Goal: Obtain resource: Obtain resource

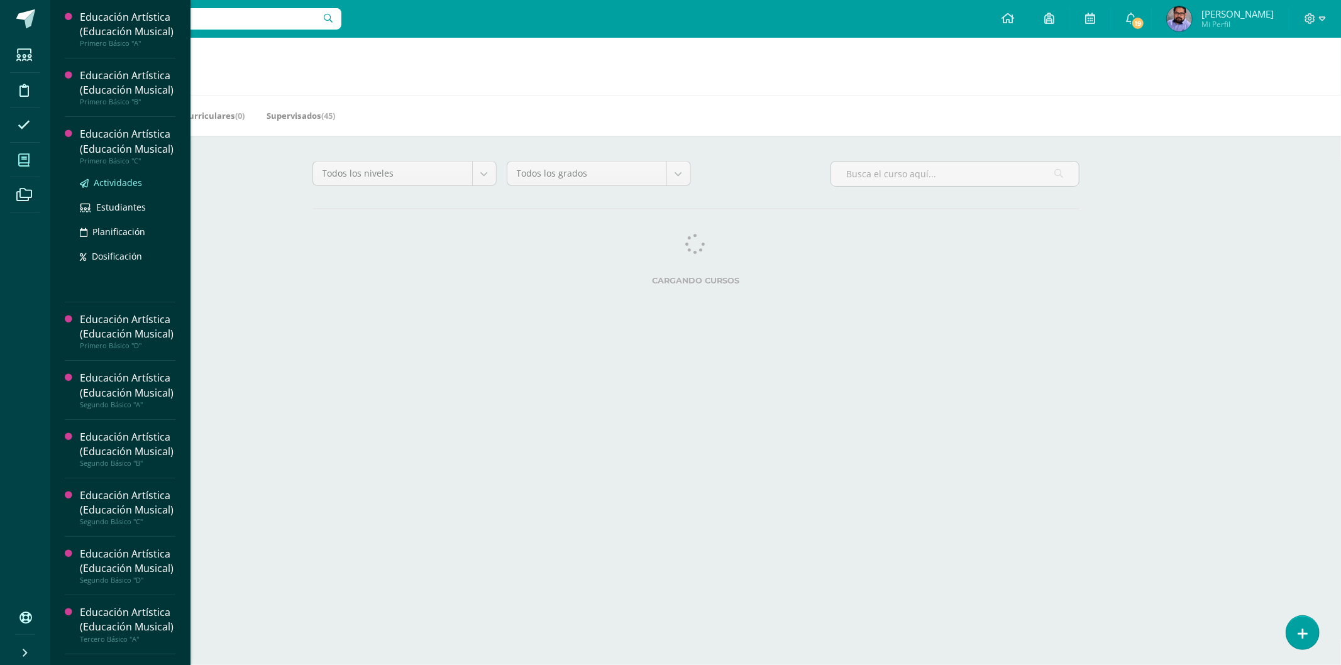
click at [123, 189] on span "Actividades" at bounding box center [118, 183] width 48 height 12
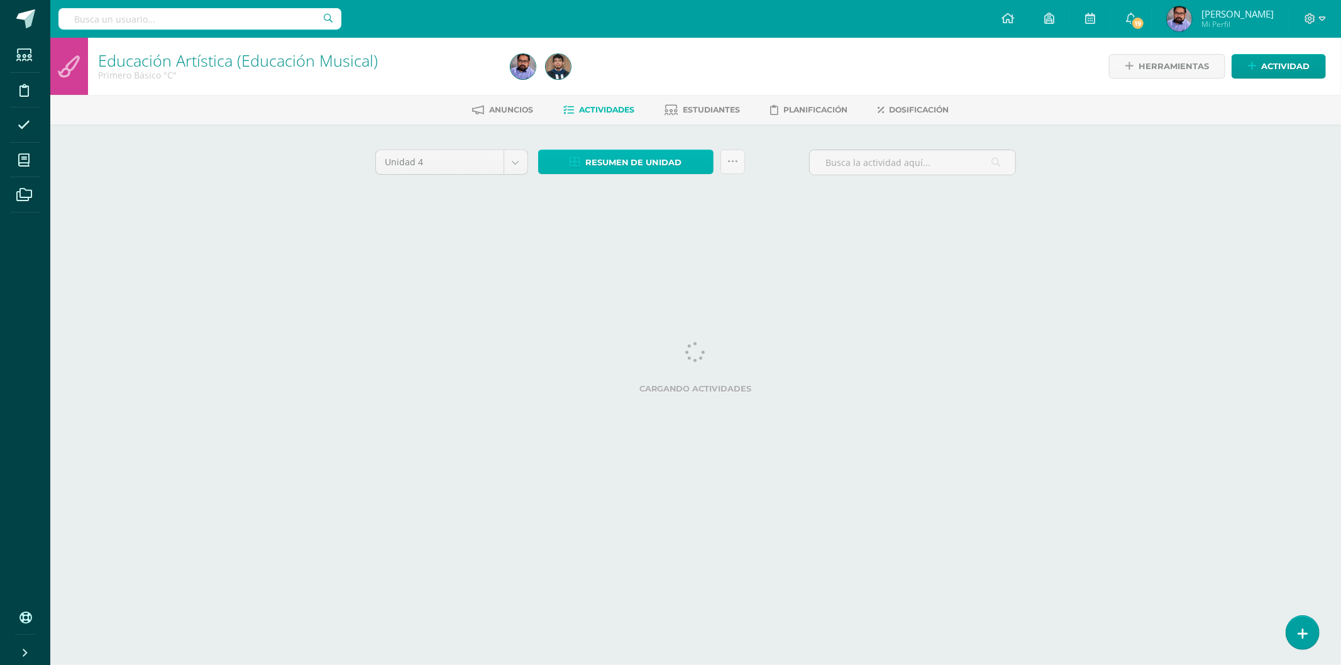
click at [613, 160] on span "Resumen de unidad" at bounding box center [633, 162] width 97 height 23
click at [603, 151] on span "Resumen de unidad" at bounding box center [633, 162] width 97 height 23
click at [623, 75] on link "Descargar como HTML" at bounding box center [626, 78] width 134 height 19
drag, startPoint x: 733, startPoint y: 136, endPoint x: 726, endPoint y: 128, distance: 11.1
click at [730, 132] on div "Unidad 4 Unidad 1 Unidad 2 Unidad 3 Unidad 4 Resumen de unidad Subir actividade…" at bounding box center [695, 179] width 691 height 110
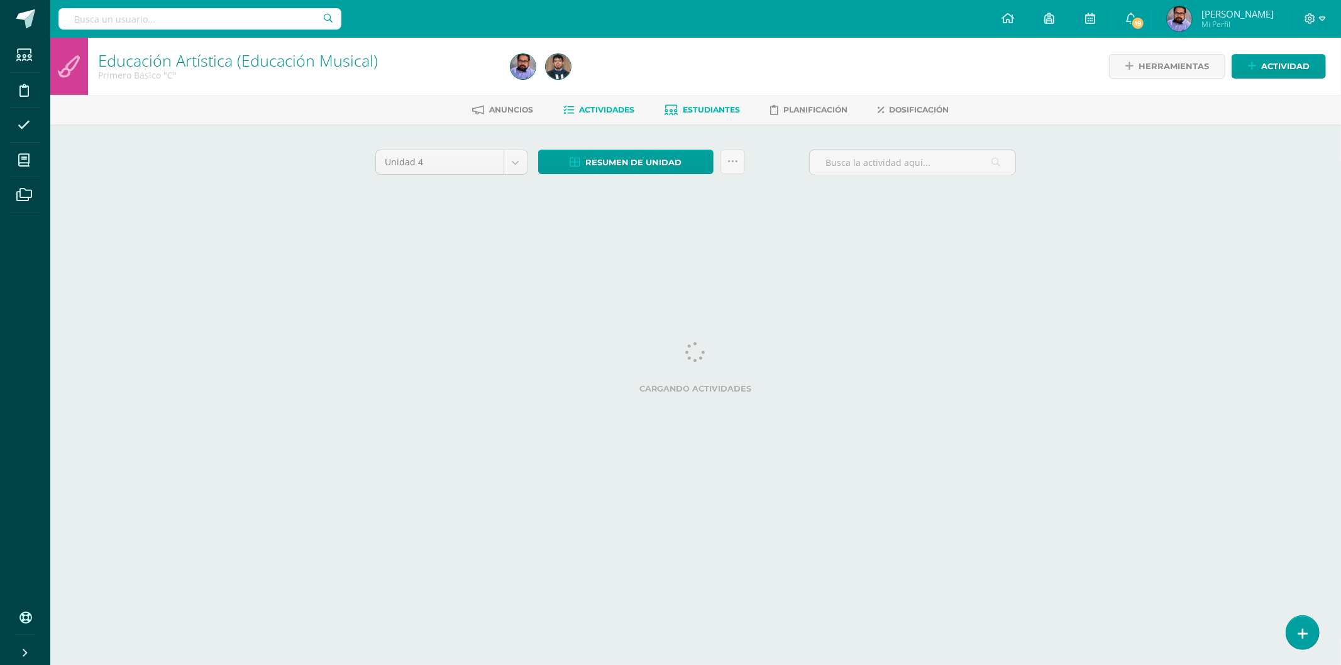
click at [702, 105] on span "Estudiantes" at bounding box center [711, 109] width 57 height 9
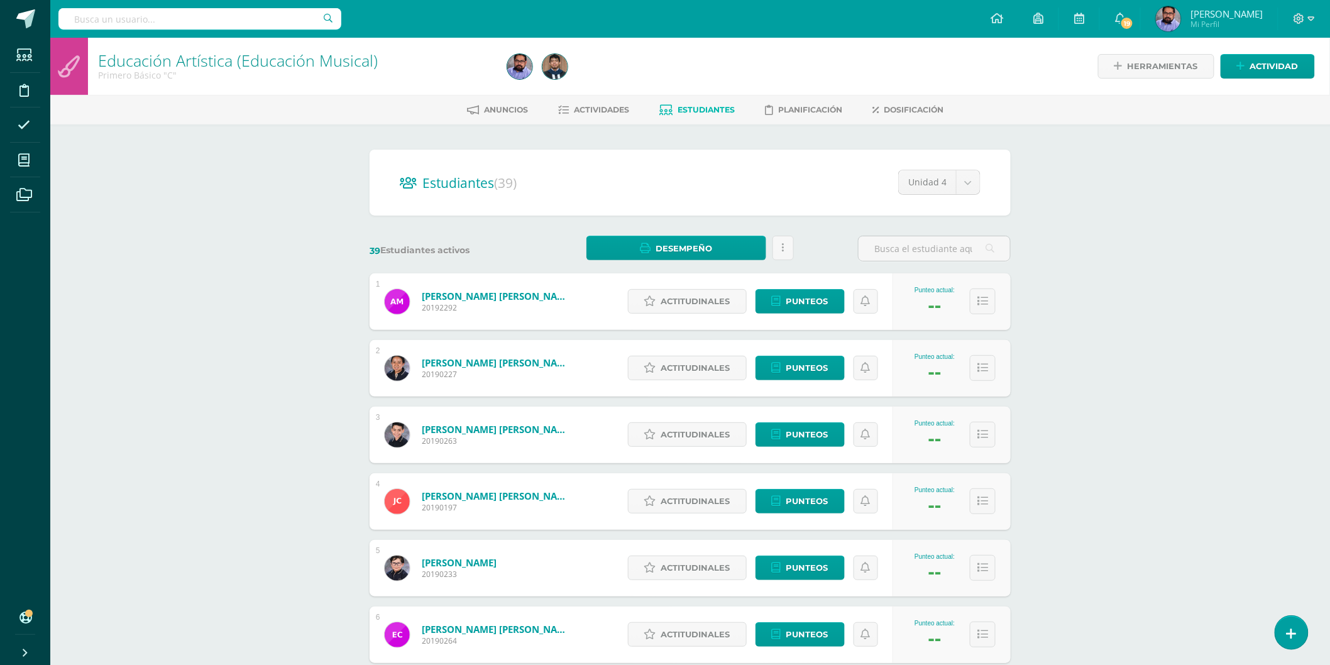
drag, startPoint x: 891, startPoint y: 243, endPoint x: 839, endPoint y: 262, distance: 55.7
click at [890, 242] on input "text" at bounding box center [934, 248] width 151 height 25
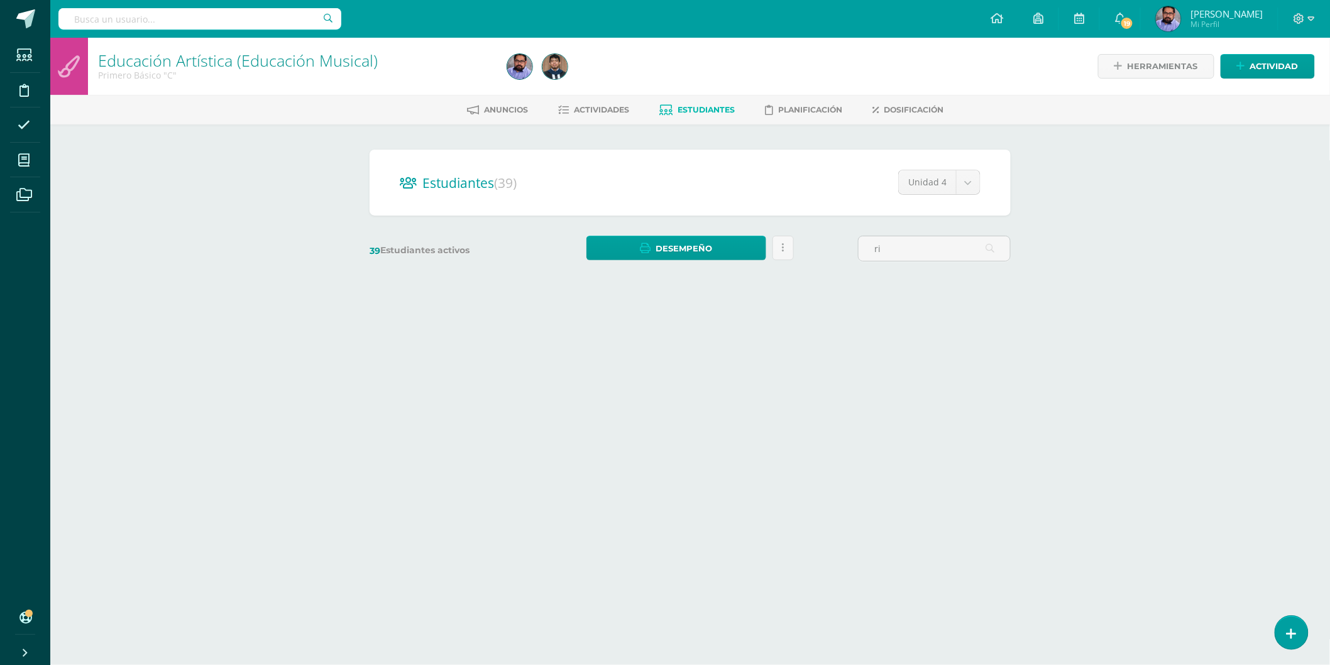
type input "r"
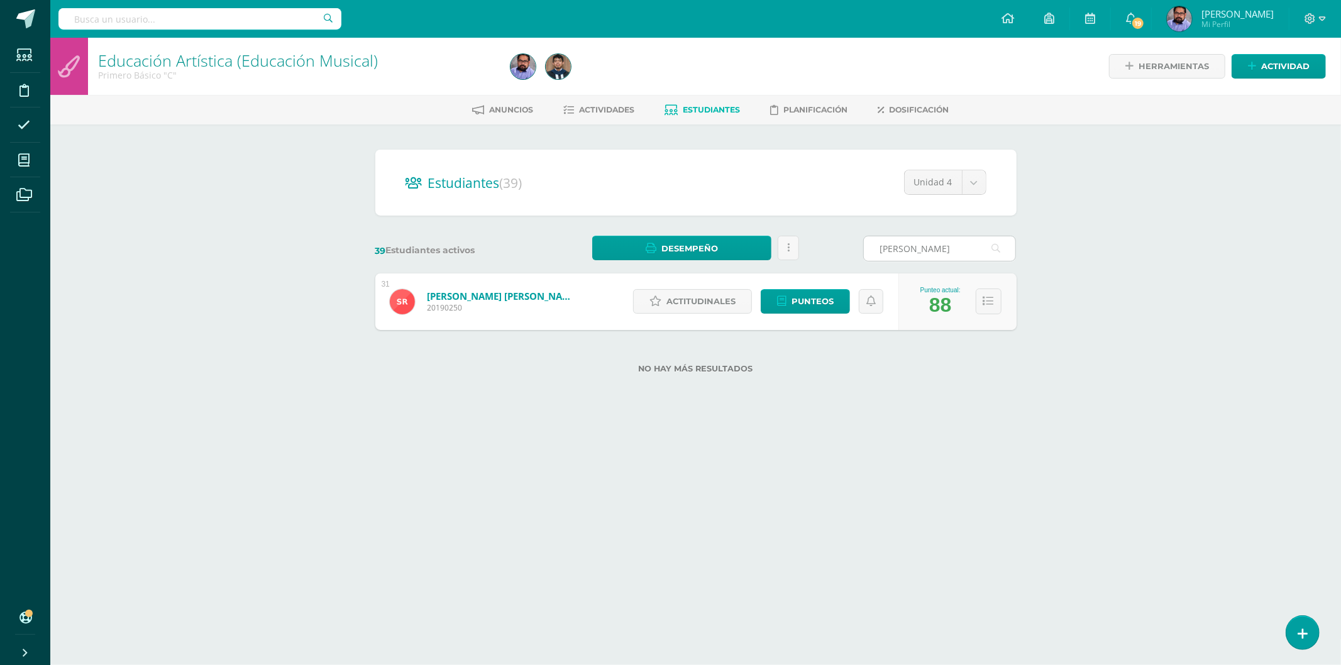
click at [942, 254] on input "ariana" at bounding box center [939, 248] width 151 height 25
click at [941, 254] on input "ariana" at bounding box center [939, 248] width 151 height 25
drag, startPoint x: 941, startPoint y: 254, endPoint x: 900, endPoint y: 228, distance: 48.6
click at [940, 254] on input "ariana" at bounding box center [939, 248] width 151 height 25
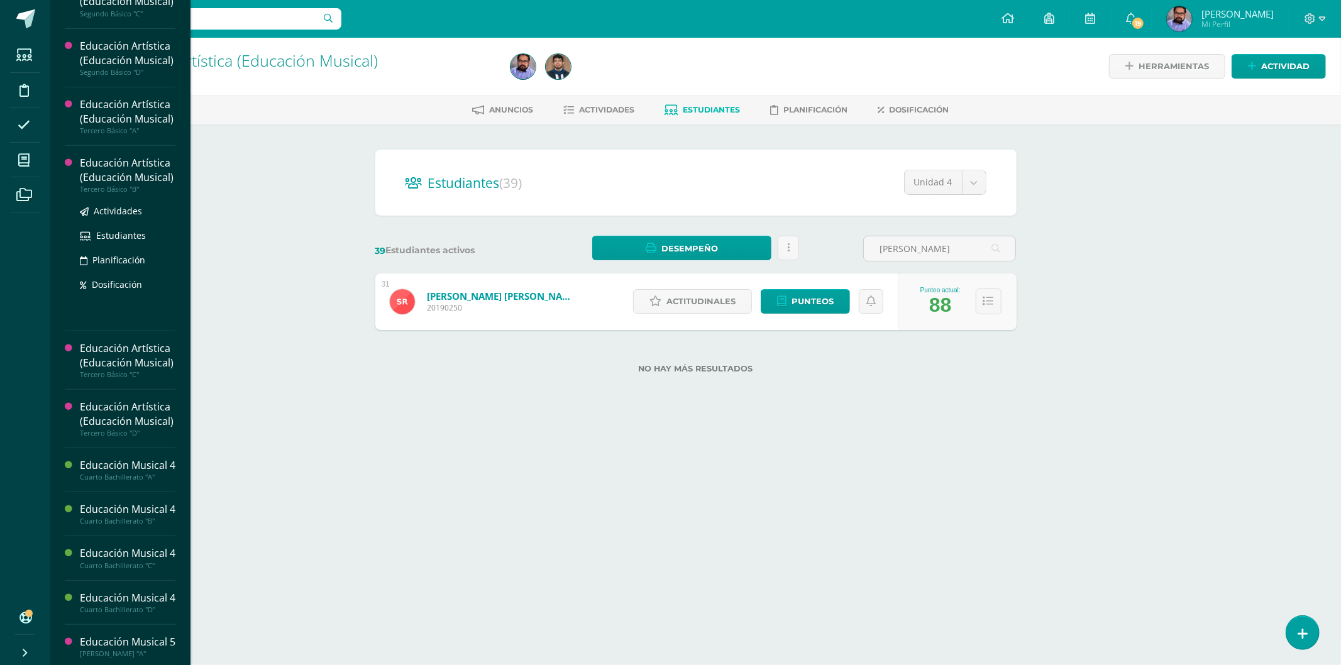
scroll to position [381, 0]
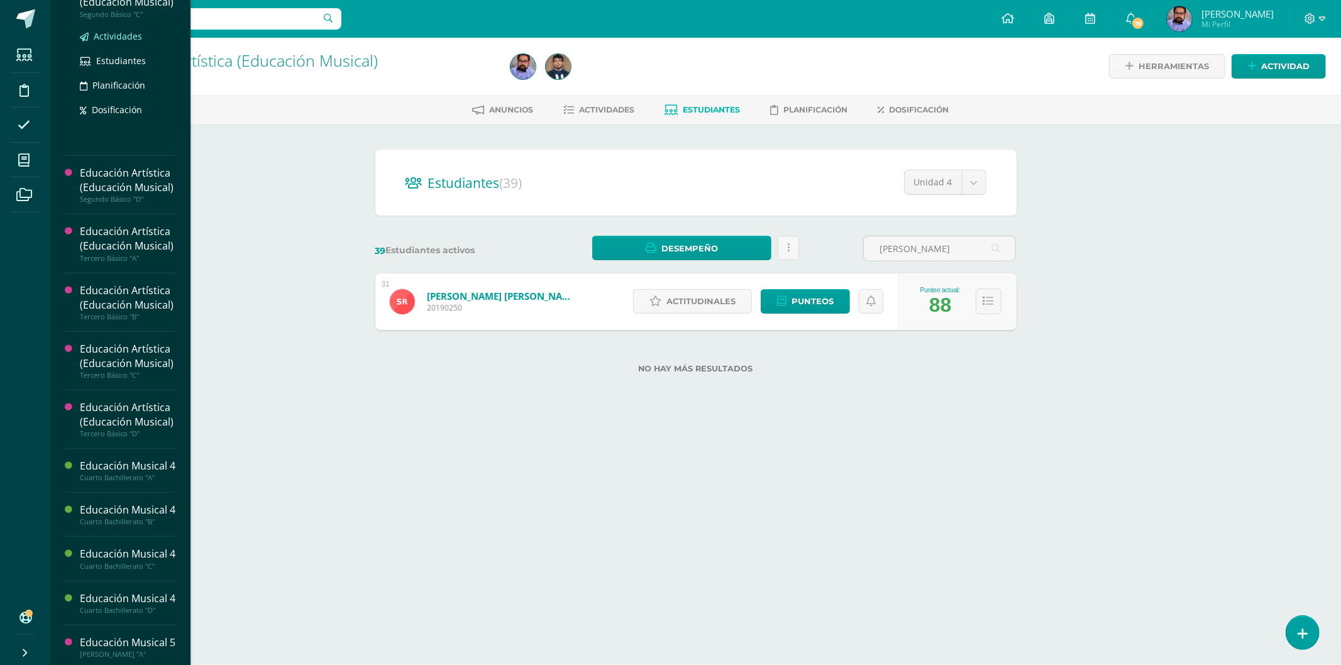
type input "ariana"
click at [114, 42] on span "Actividades" at bounding box center [118, 36] width 48 height 12
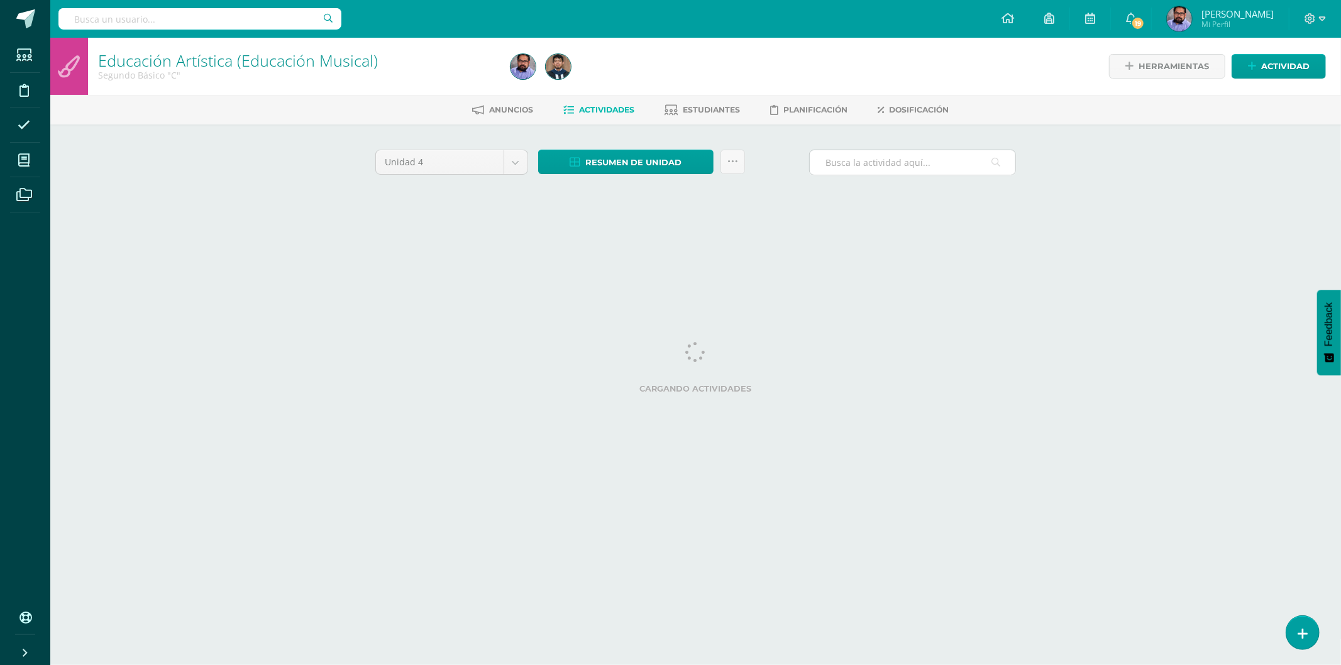
click at [894, 164] on input "text" at bounding box center [913, 162] width 206 height 25
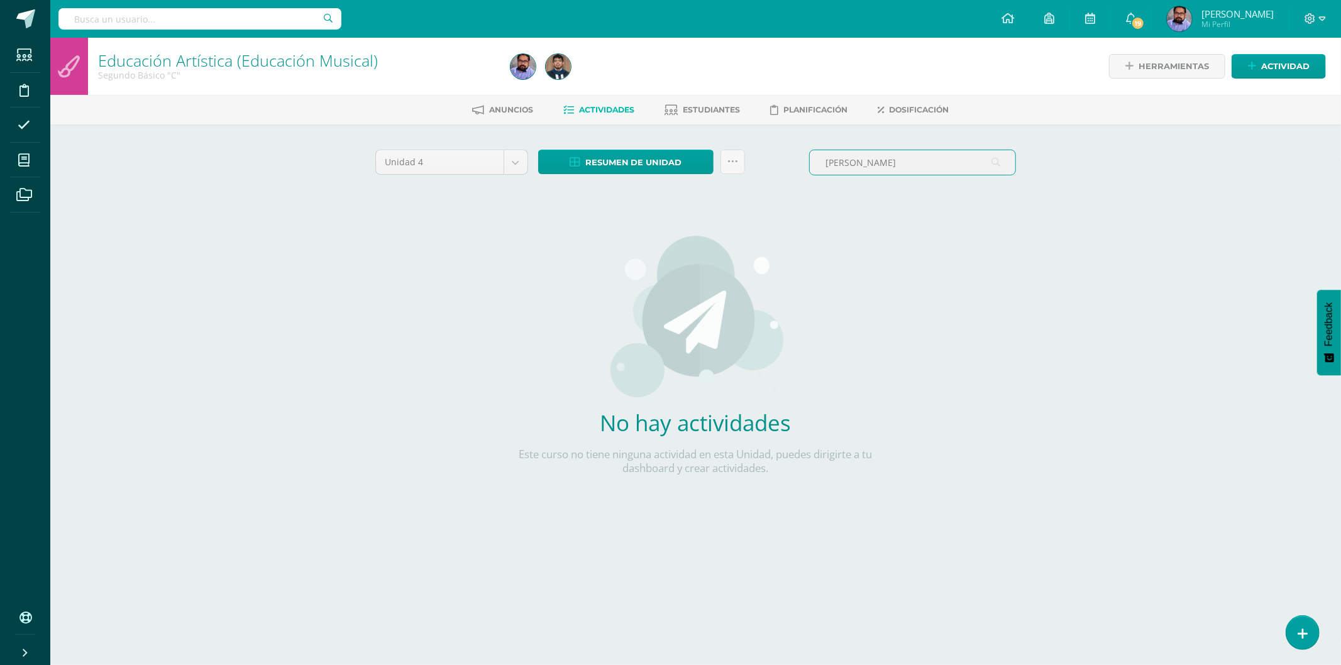
type input "[PERSON_NAME]"
drag, startPoint x: 688, startPoint y: 93, endPoint x: 693, endPoint y: 103, distance: 11.2
click at [688, 96] on div "Educación Artística (Educación Musical) Segundo Básico "C" Herramientas Detalle…" at bounding box center [695, 289] width 1290 height 502
click at [693, 103] on link "Estudiantes" at bounding box center [702, 110] width 75 height 20
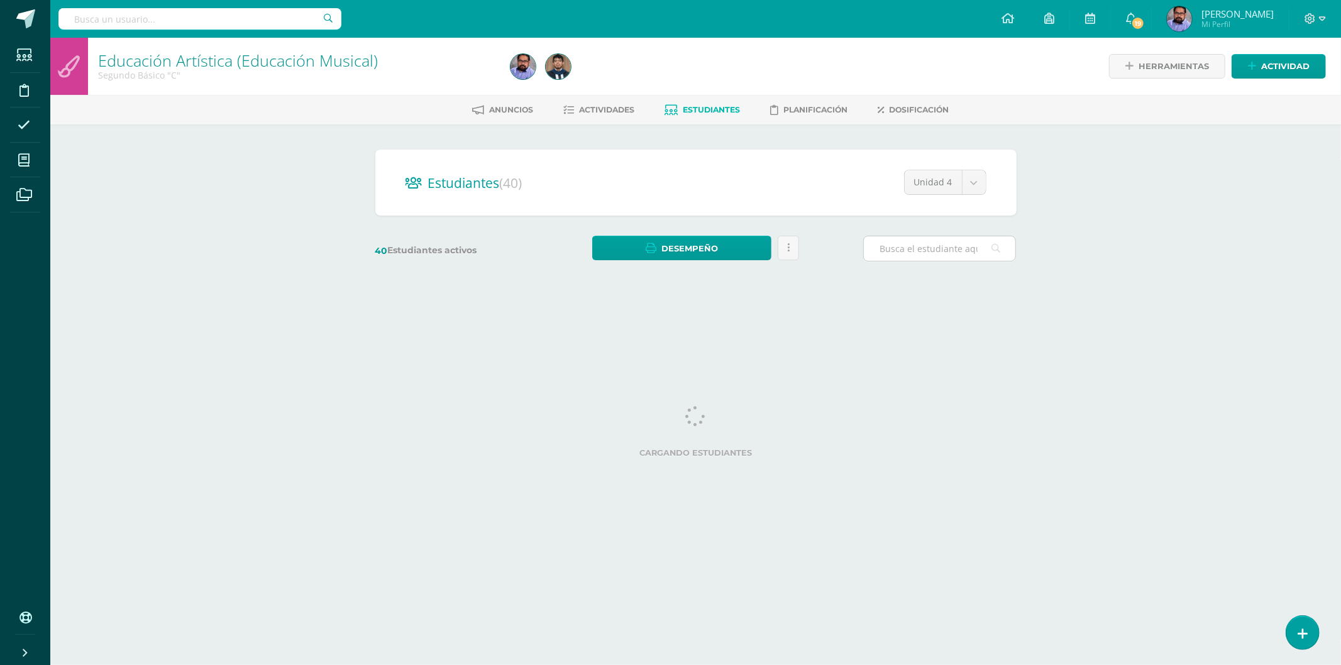
click at [939, 245] on input "text" at bounding box center [939, 248] width 151 height 25
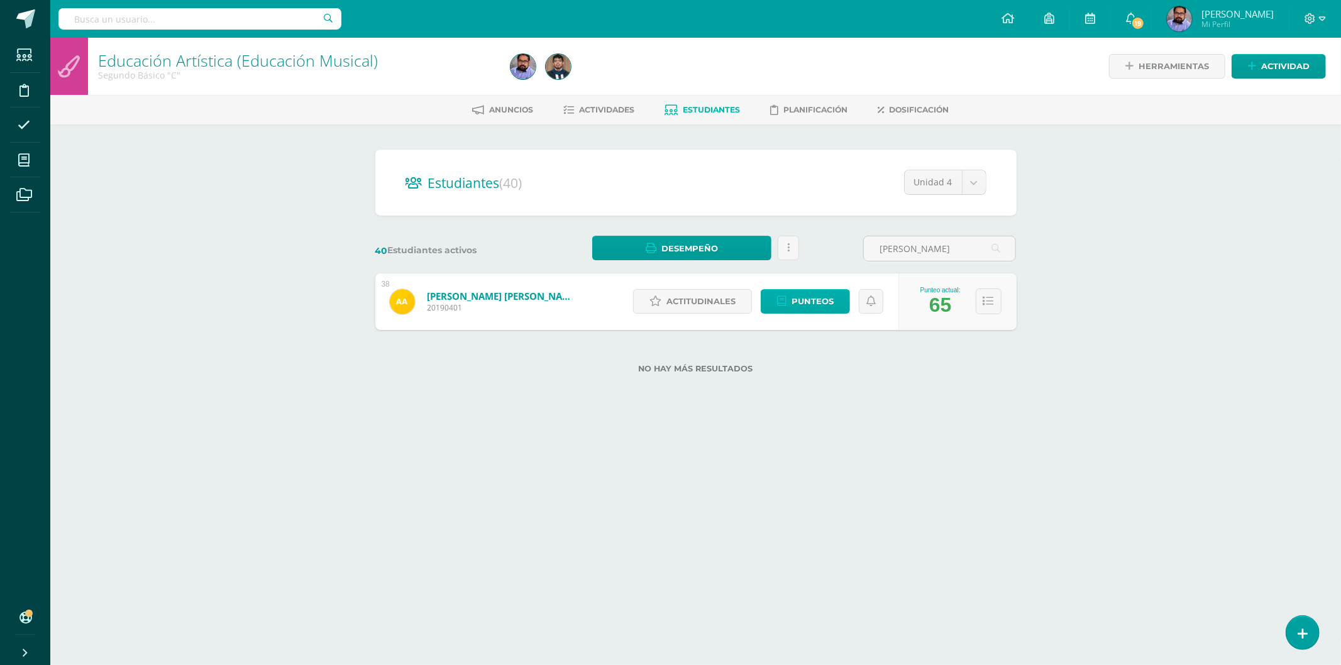
type input "ariana"
click at [813, 300] on span "Punteos" at bounding box center [812, 301] width 42 height 23
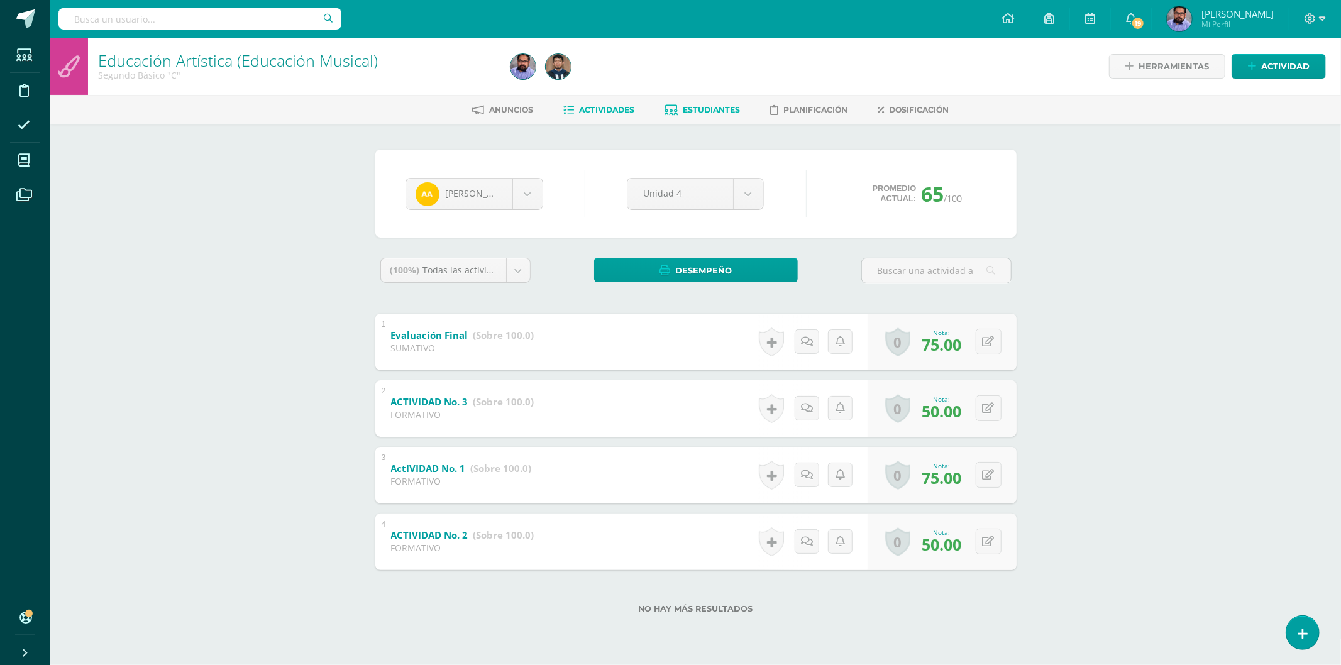
click at [616, 107] on span "Actividades" at bounding box center [606, 109] width 55 height 9
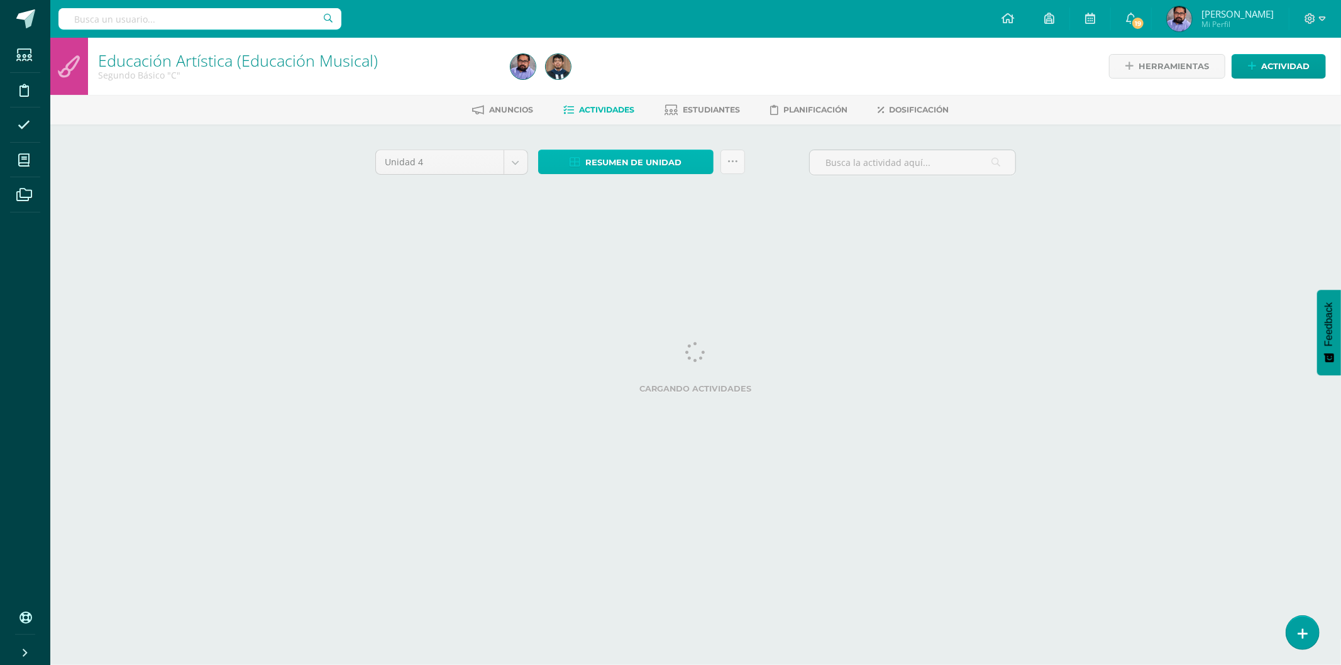
click at [630, 157] on span "Resumen de unidad" at bounding box center [633, 162] width 97 height 23
click at [625, 70] on link "Descargar como HTML" at bounding box center [626, 78] width 134 height 19
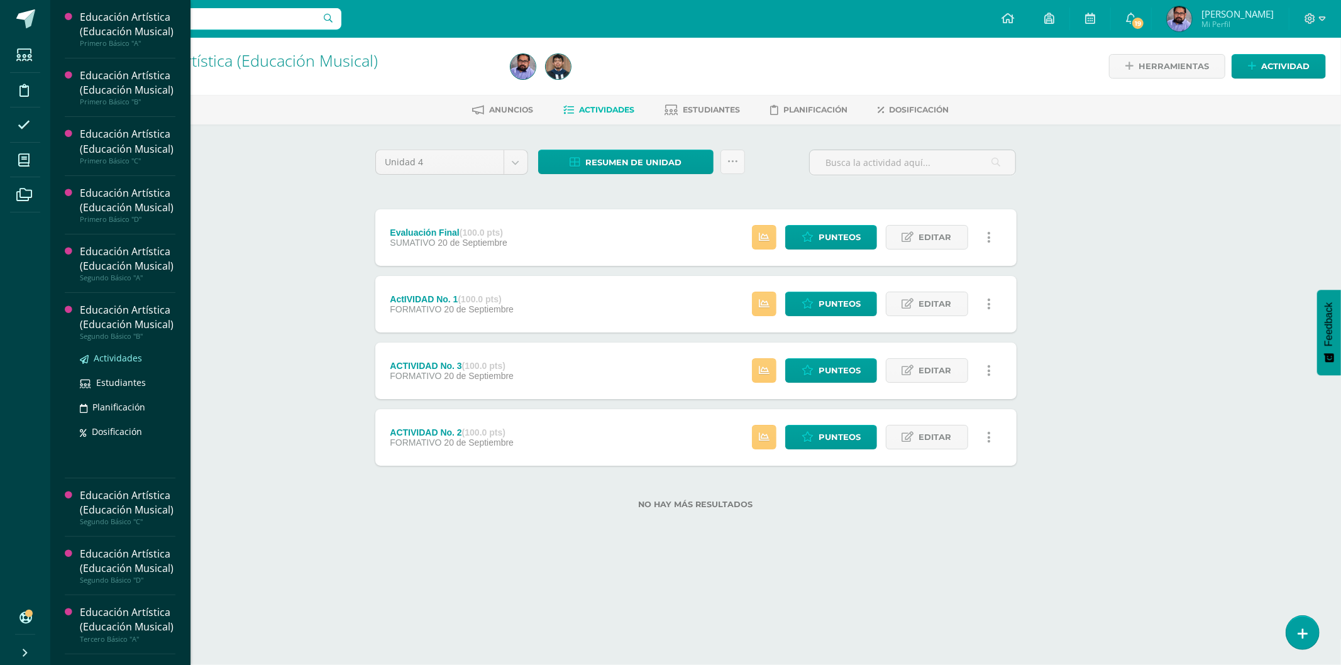
click at [128, 364] on span "Actividades" at bounding box center [118, 358] width 48 height 12
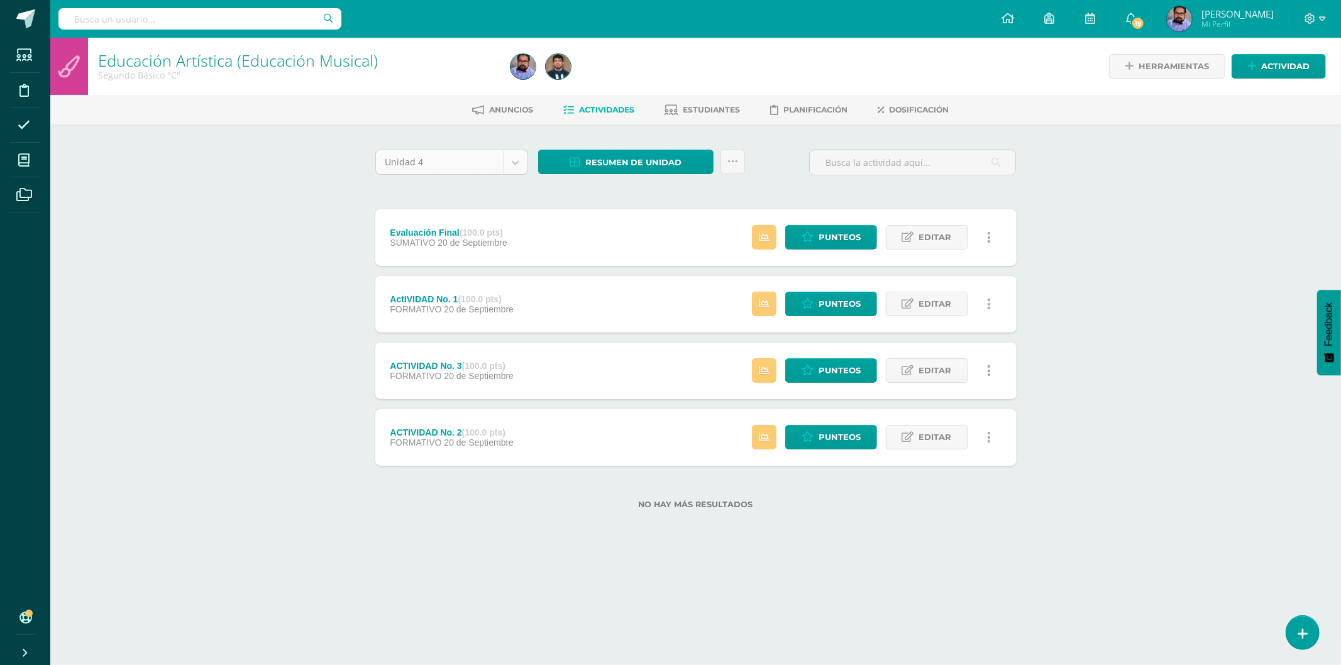
click at [428, 165] on body "Estudiantes Disciplina Asistencia Mis cursos Archivos Soporte Ayuda Reportar un…" at bounding box center [670, 274] width 1341 height 549
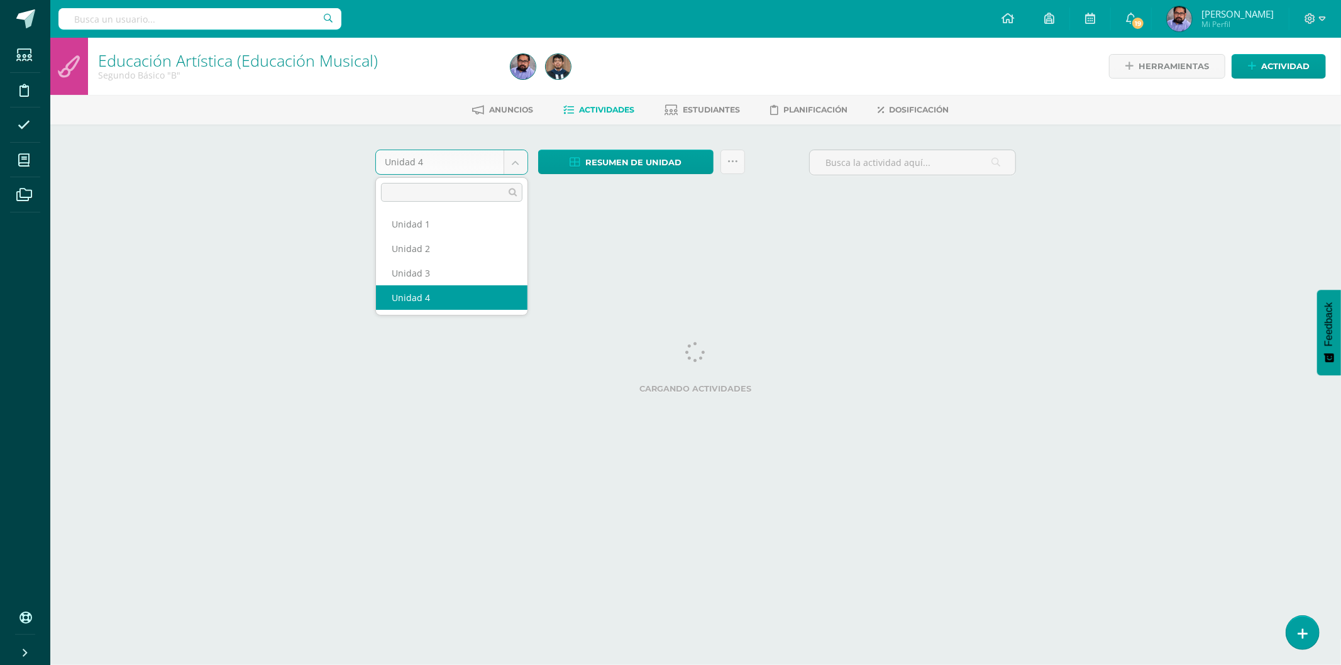
drag, startPoint x: 469, startPoint y: 161, endPoint x: 463, endPoint y: 167, distance: 8.9
click at [466, 162] on body "Estudiantes Disciplina Asistencia Mis cursos Archivos Soporte Ayuda Reportar un…" at bounding box center [670, 117] width 1341 height 234
drag, startPoint x: 437, startPoint y: 271, endPoint x: 432, endPoint y: 261, distance: 11.0
select select "Unidad 3"
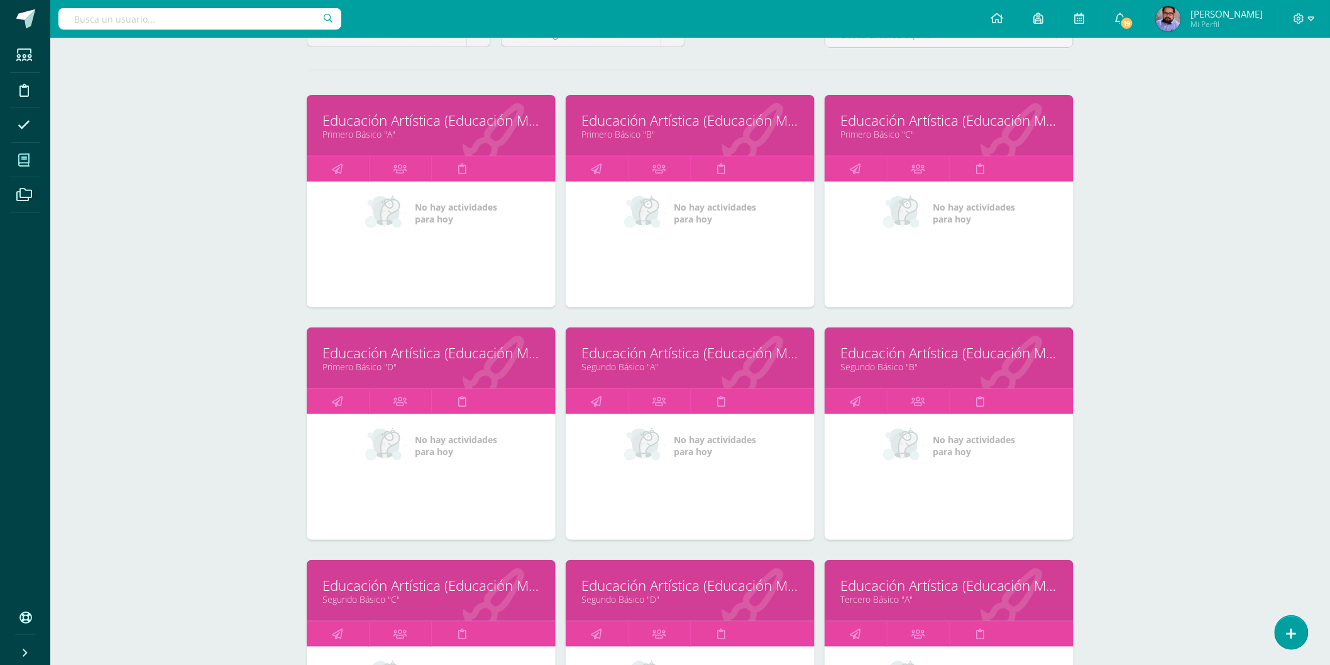
scroll to position [346, 0]
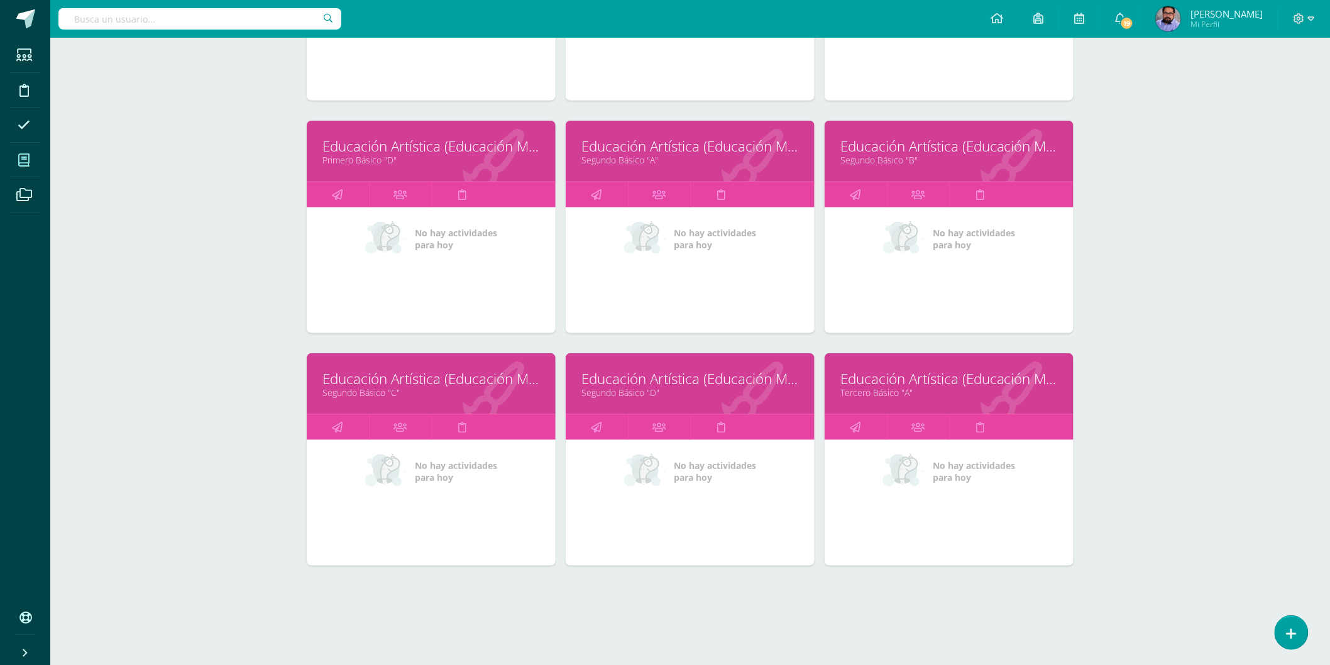
click at [906, 145] on link "Educación Artística (Educación Musical)" at bounding box center [948, 145] width 217 height 19
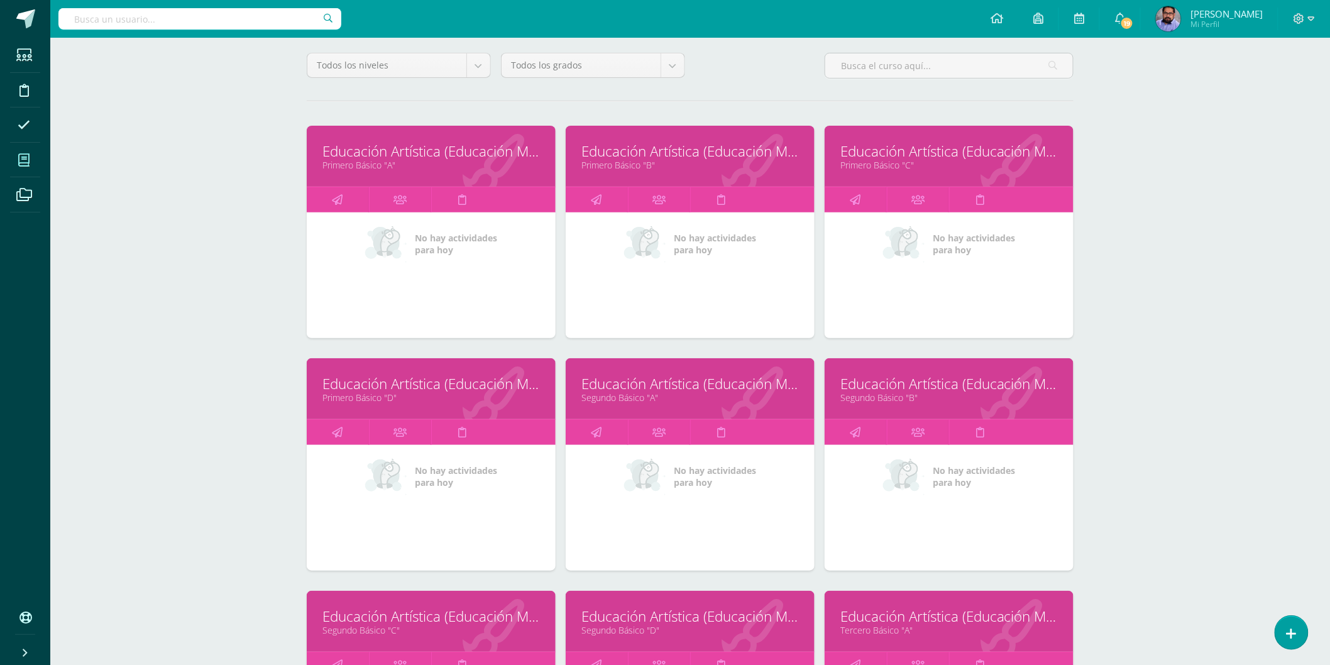
scroll to position [279, 0]
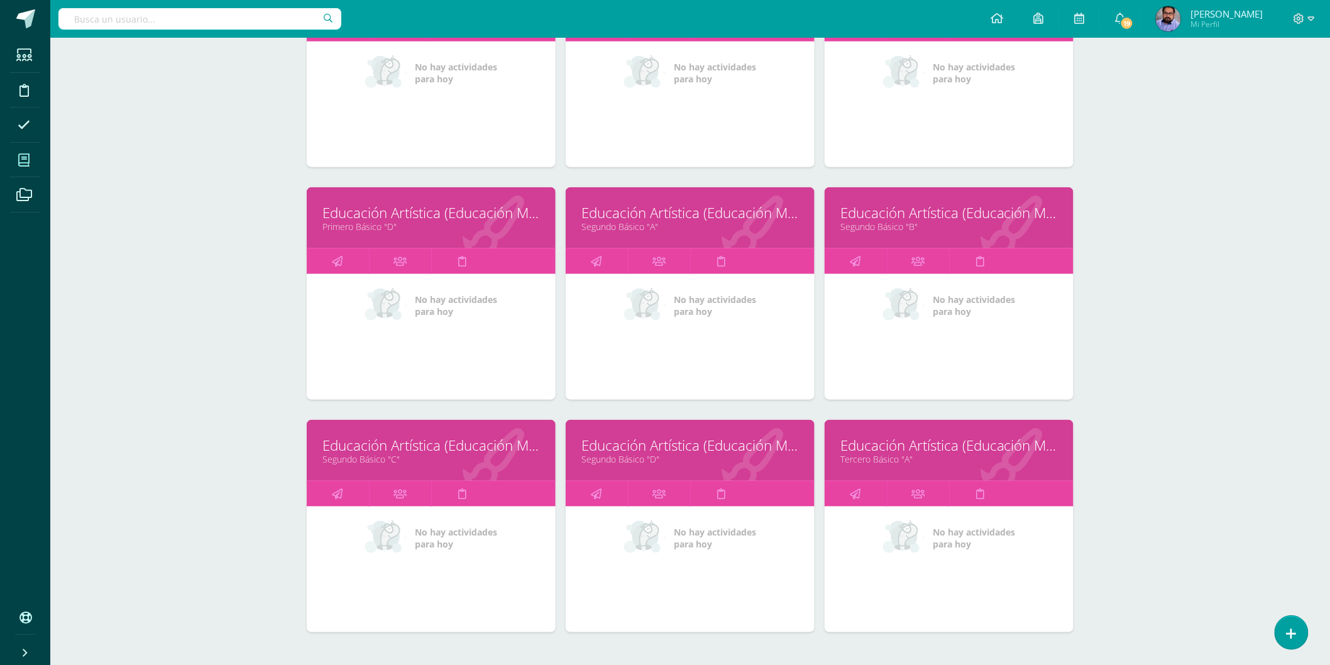
click at [899, 197] on div "Educación Artística (Educación Musical) Segundo Básico "B"" at bounding box center [949, 217] width 249 height 61
click at [899, 205] on link "Educación Artística (Educación Musical)" at bounding box center [948, 212] width 217 height 19
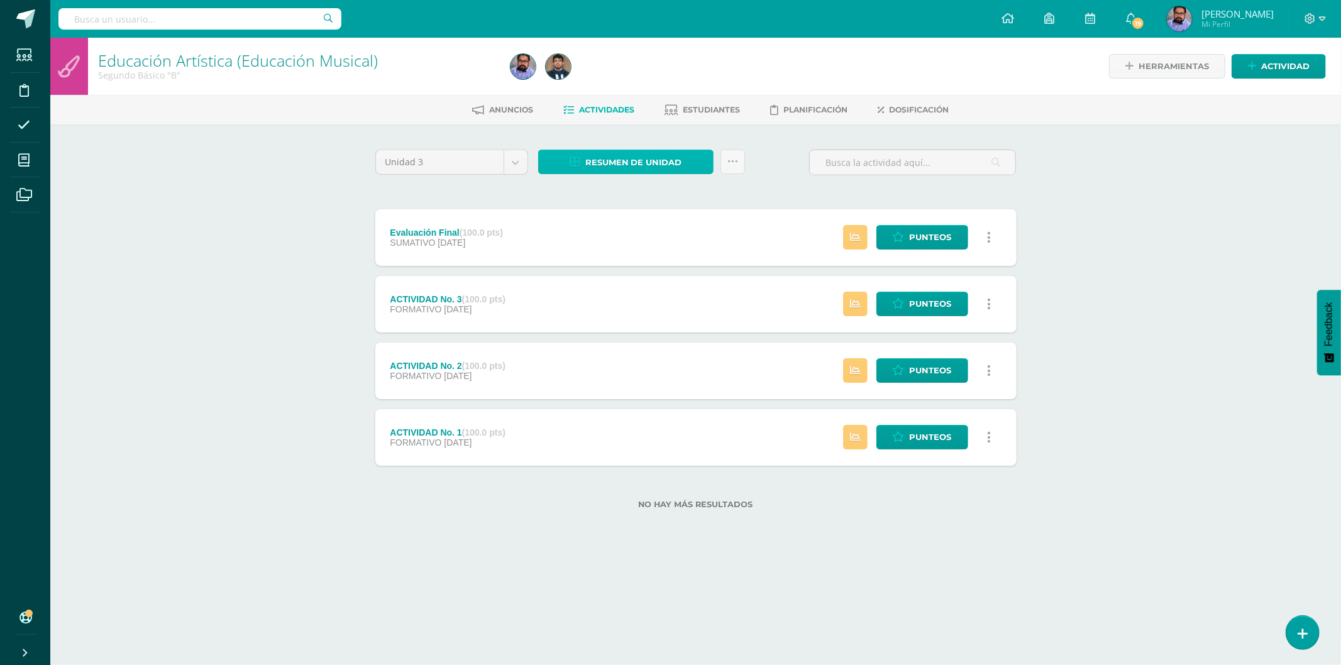
click at [615, 162] on span "Resumen de unidad" at bounding box center [633, 162] width 97 height 23
click at [635, 76] on link "Descargar como HTML" at bounding box center [626, 78] width 134 height 19
click at [669, 203] on div "Unidad 3 Unidad 1 Unidad 2 Unidad 3 Unidad 4 Resumen de unidad Enviar punteos a…" at bounding box center [695, 337] width 651 height 375
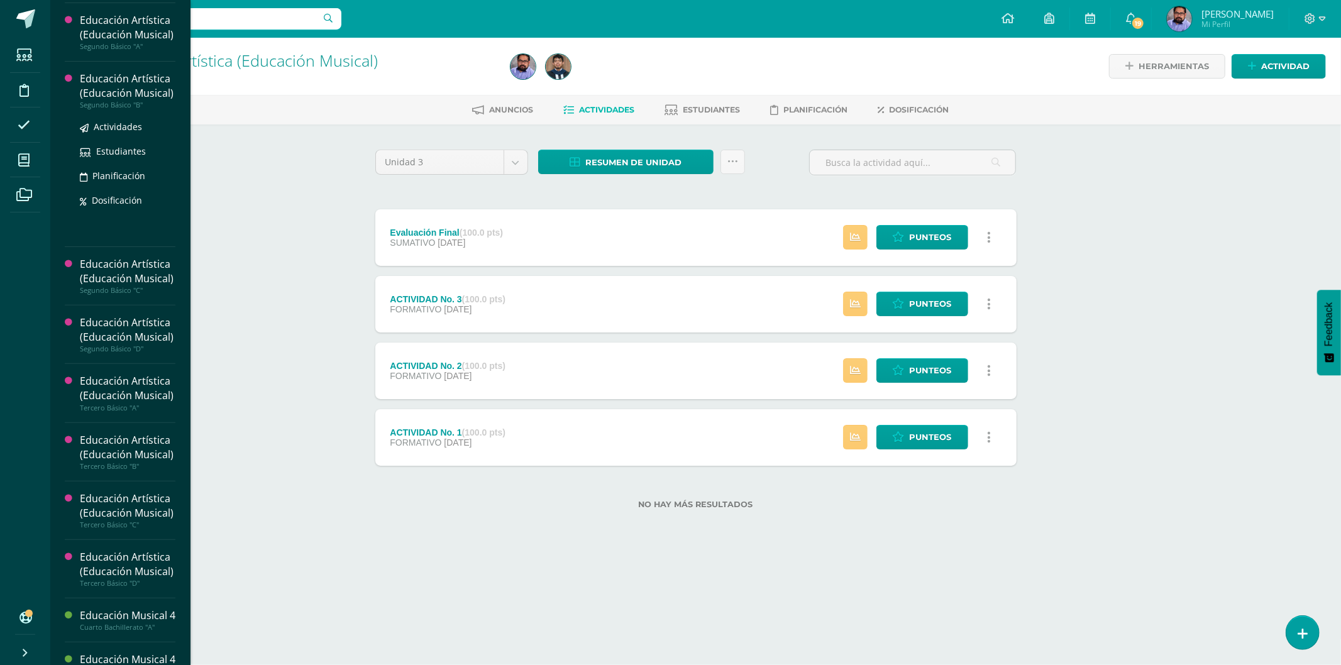
scroll to position [469, 0]
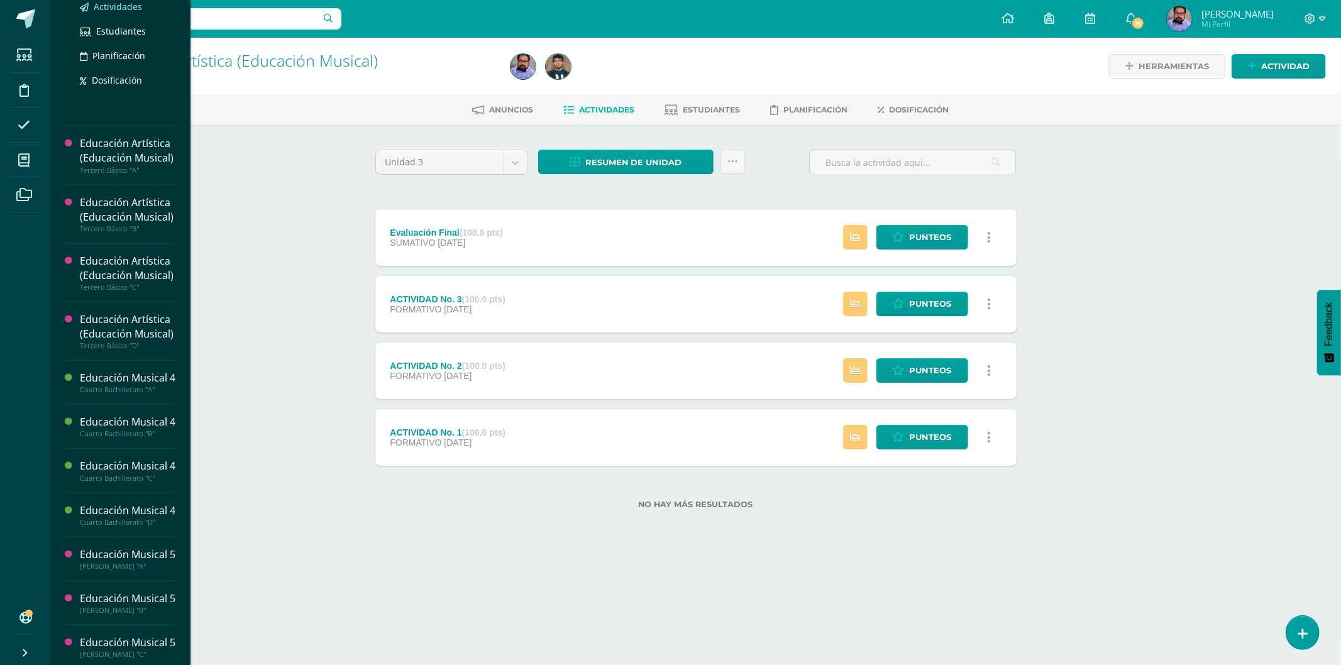
click at [116, 13] on span "Actividades" at bounding box center [118, 7] width 48 height 12
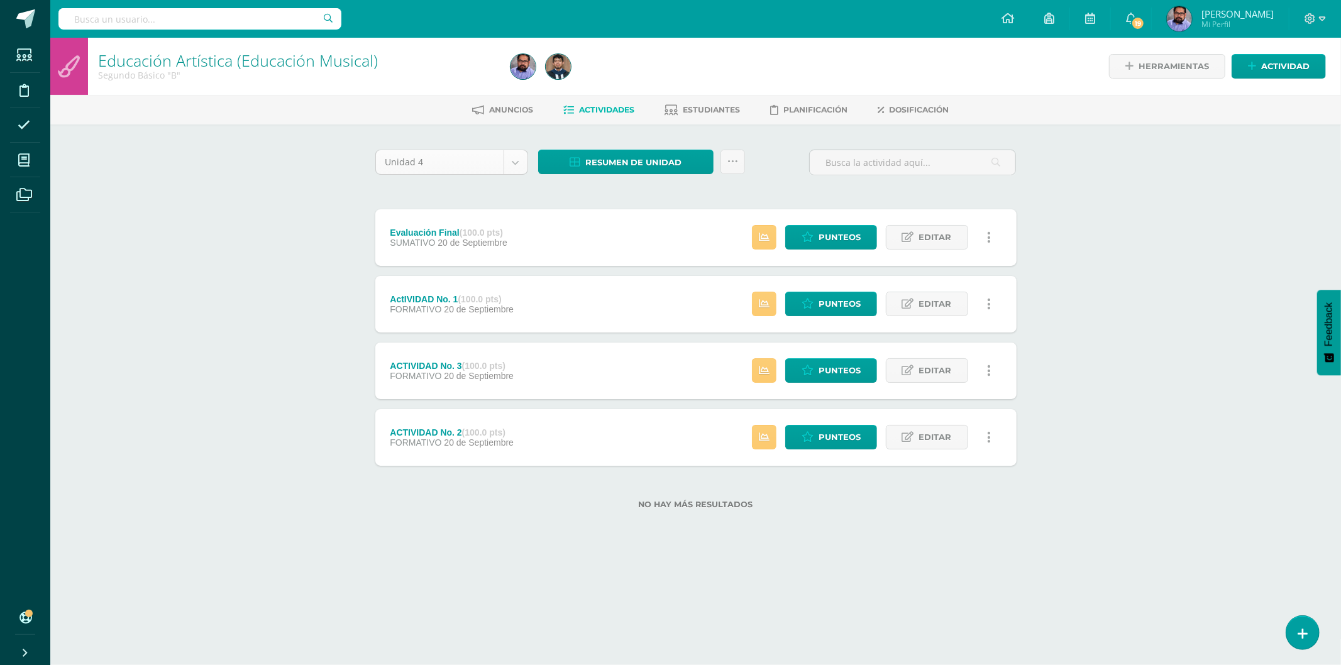
click at [453, 162] on body "Estudiantes Disciplina Asistencia Mis cursos Archivos Soporte Ayuda Reportar un…" at bounding box center [670, 274] width 1341 height 549
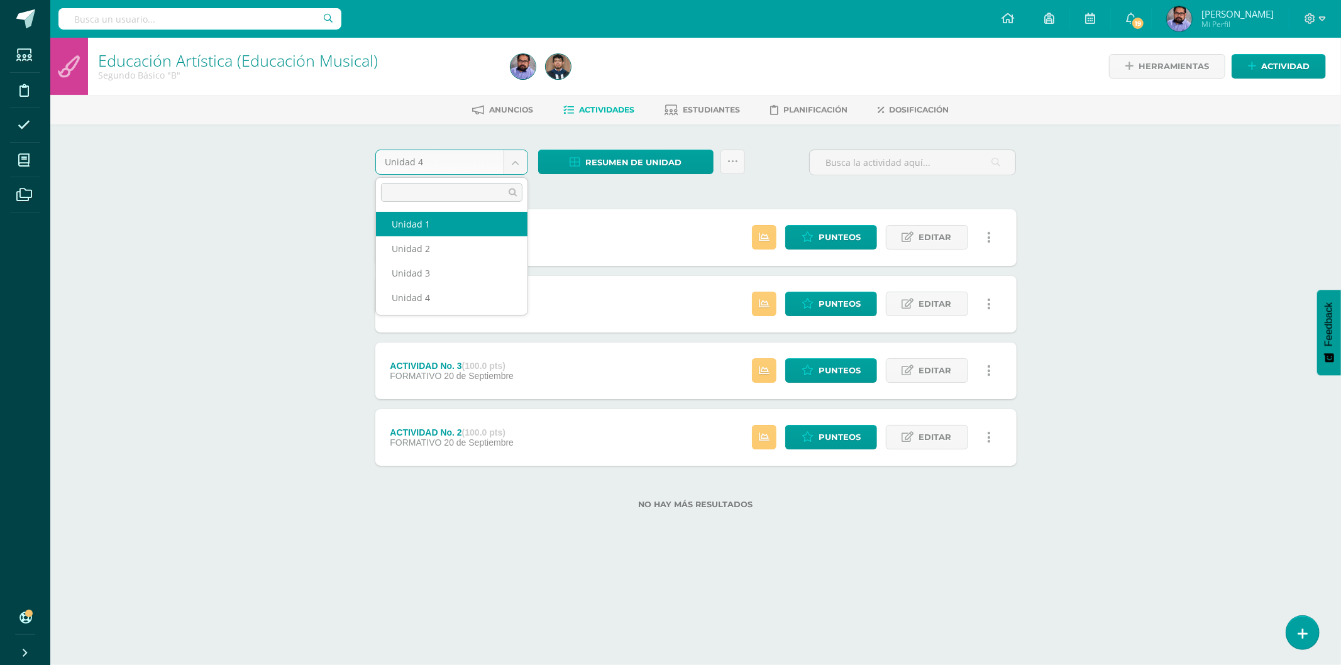
select select "Unidad 1"
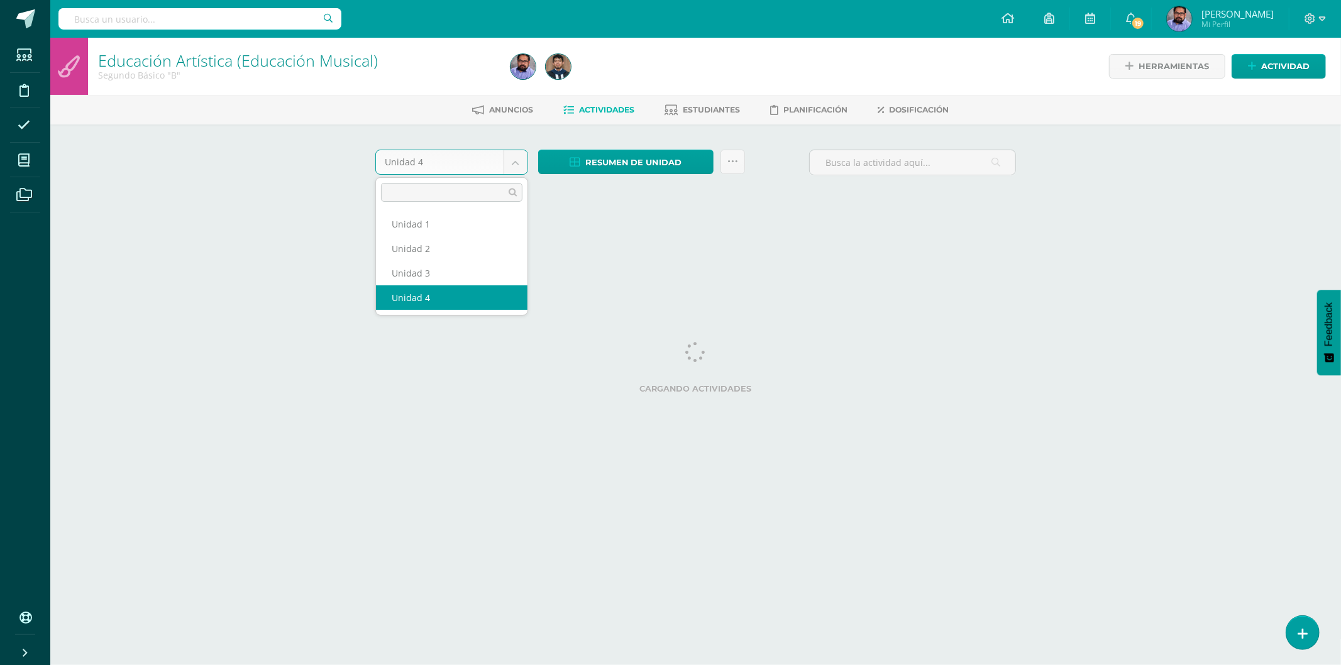
click at [491, 158] on body "Estudiantes Disciplina Asistencia Mis cursos Archivos Soporte Ayuda Reportar un…" at bounding box center [670, 117] width 1341 height 234
drag, startPoint x: 447, startPoint y: 272, endPoint x: 444, endPoint y: 265, distance: 7.4
select select "Unidad 3"
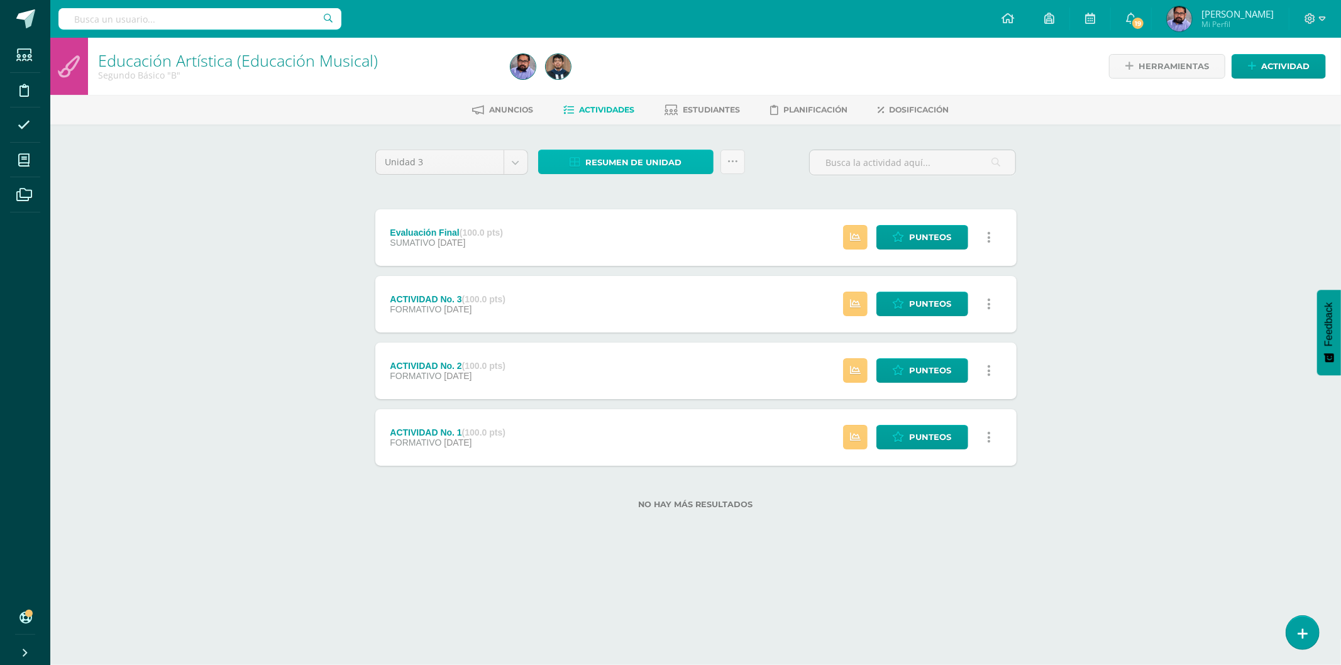
click at [623, 154] on span "Resumen de unidad" at bounding box center [633, 162] width 97 height 23
click at [652, 72] on link "Descargar como HTML" at bounding box center [626, 78] width 134 height 19
click at [495, 162] on body "Estudiantes Disciplina Asistencia Mis cursos Archivos Soporte Ayuda Reportar un…" at bounding box center [670, 274] width 1341 height 549
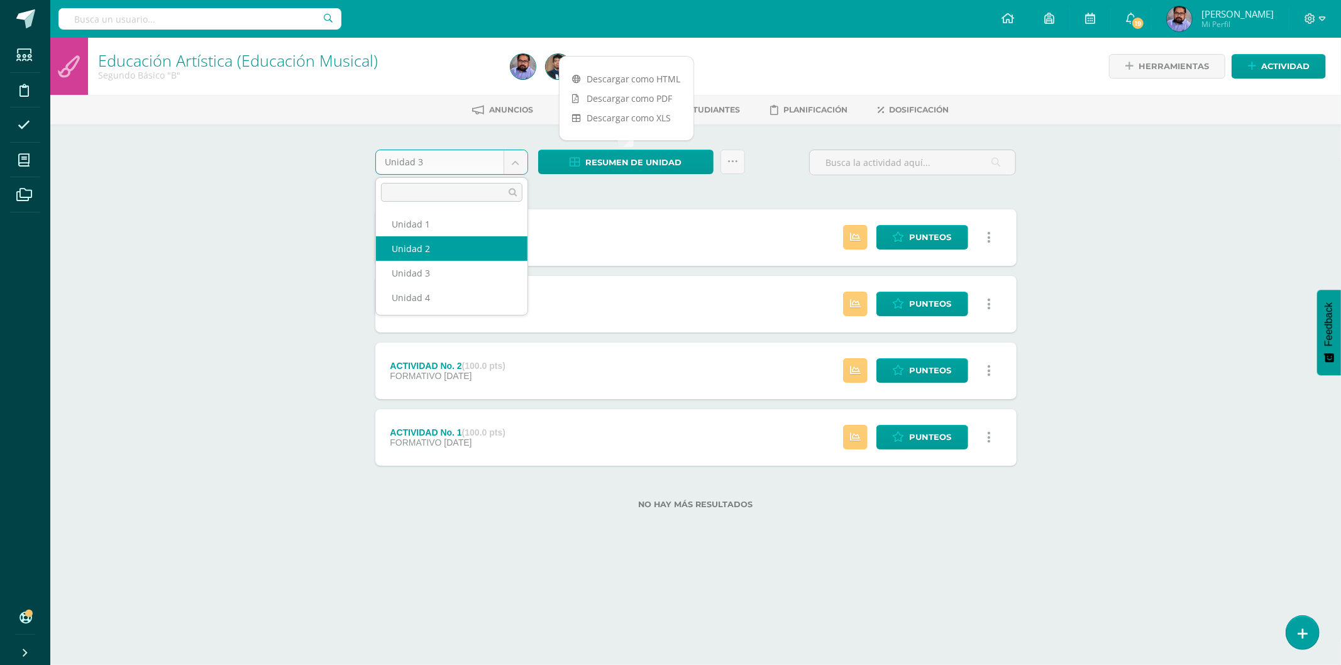
select select "Unidad 2"
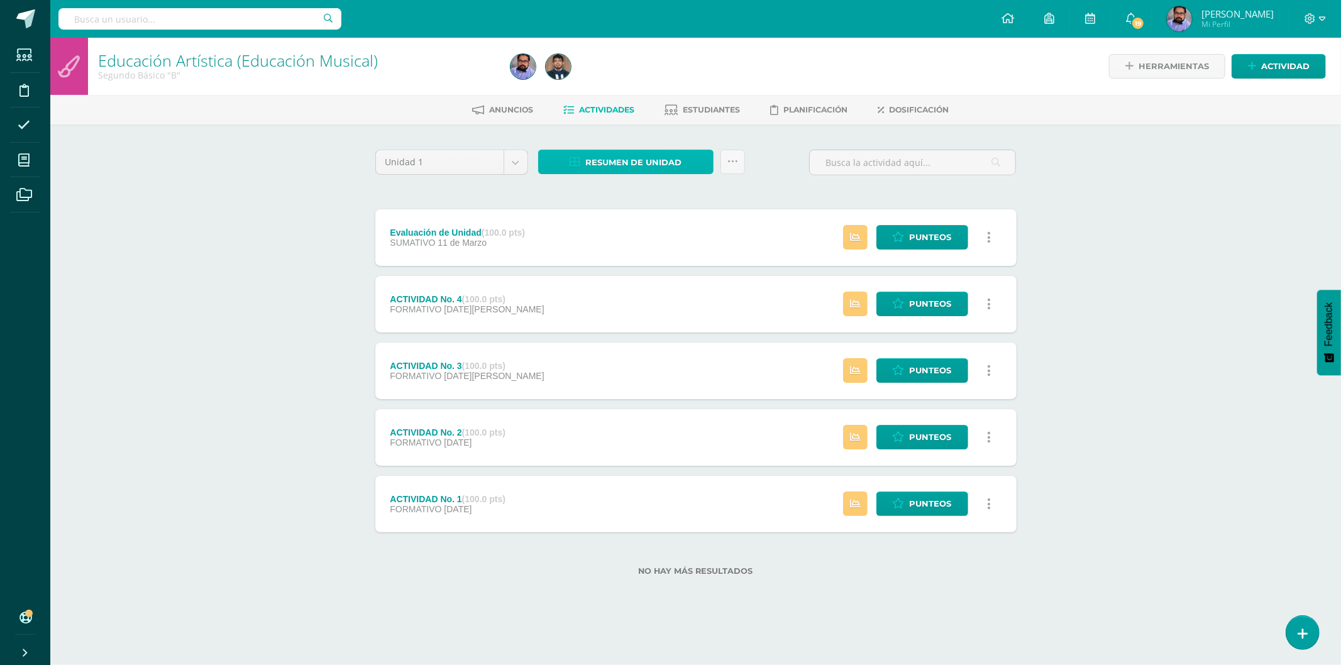
click at [618, 160] on span "Resumen de unidad" at bounding box center [633, 162] width 97 height 23
click at [620, 84] on link "Descargar como HTML" at bounding box center [626, 78] width 134 height 19
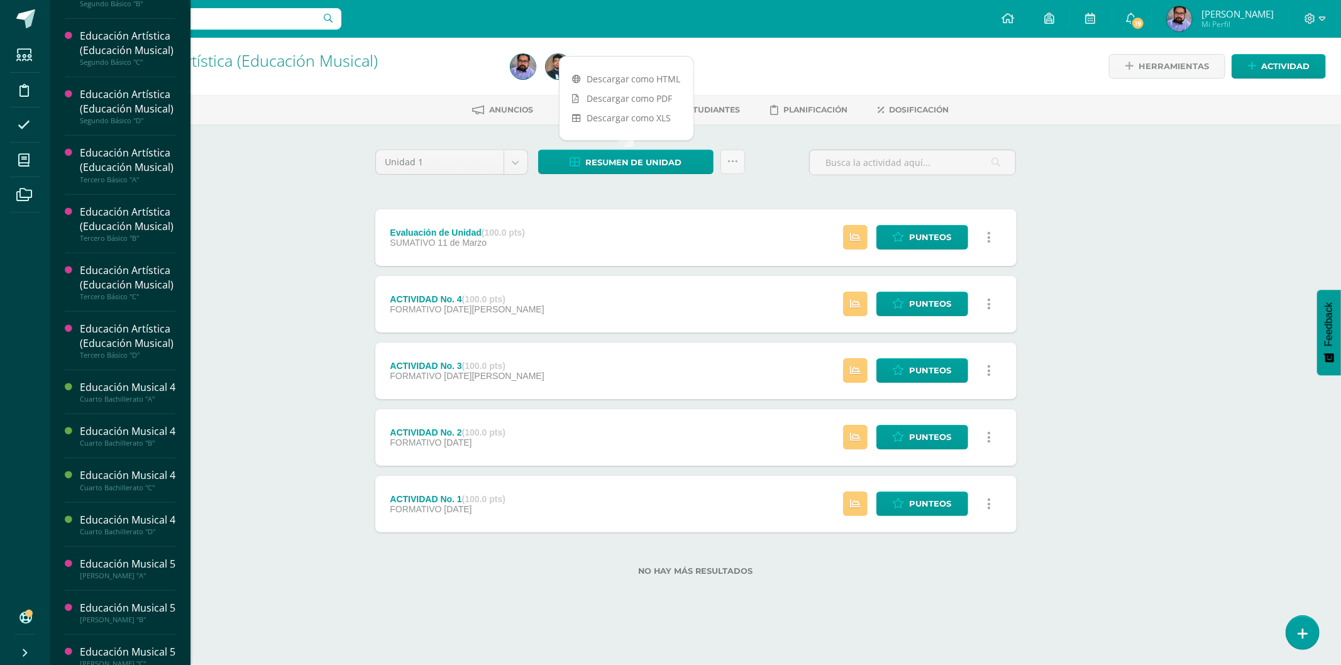
scroll to position [432, 0]
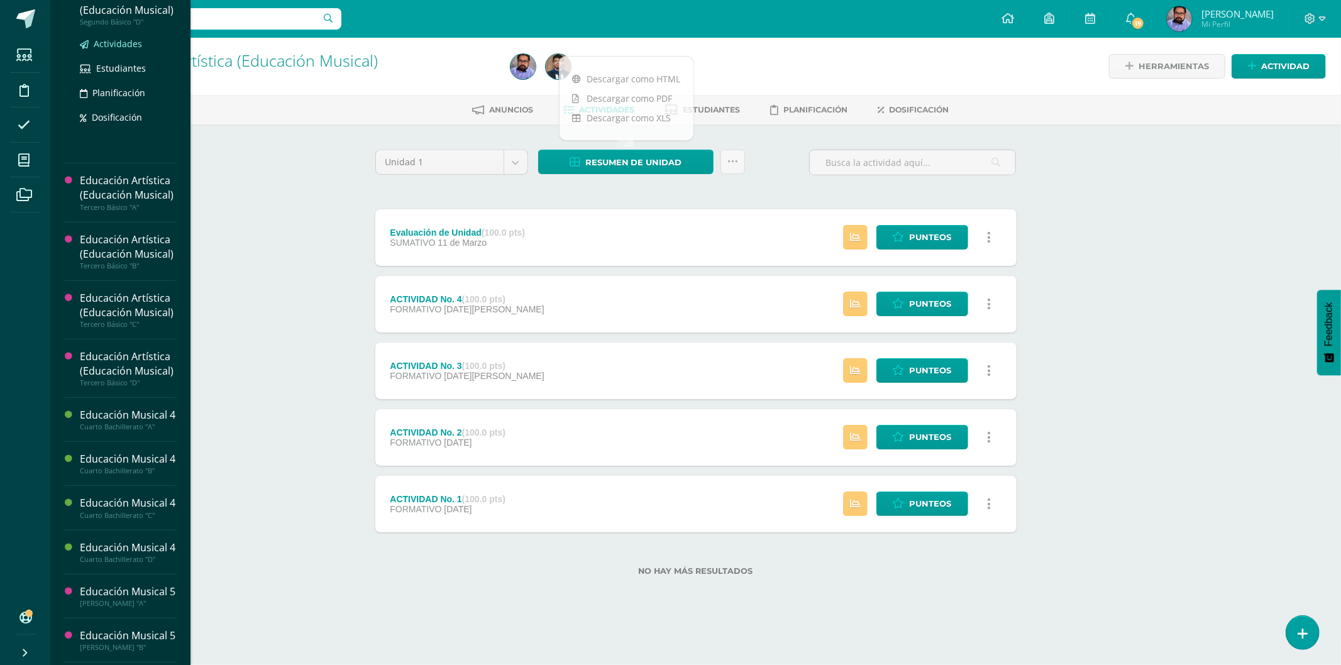
click at [124, 50] on span "Actividades" at bounding box center [118, 44] width 48 height 12
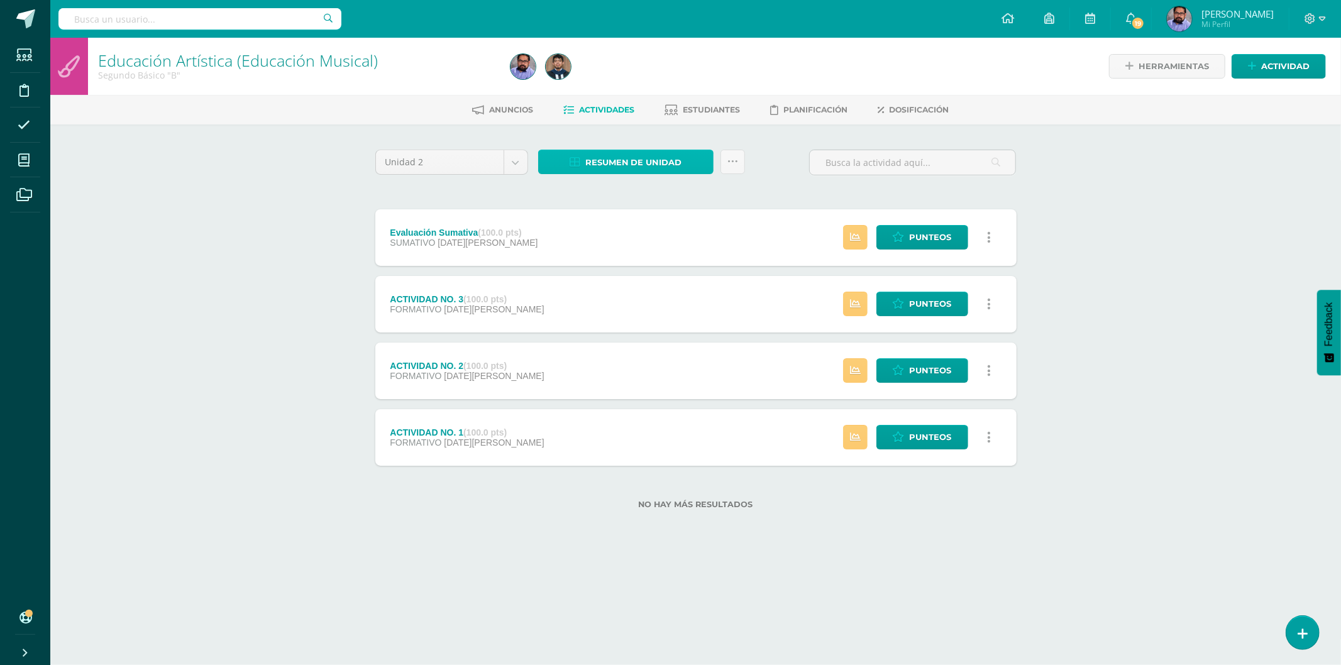
click at [631, 165] on span "Resumen de unidad" at bounding box center [633, 162] width 97 height 23
click at [641, 77] on link "Descargar como HTML" at bounding box center [626, 78] width 134 height 19
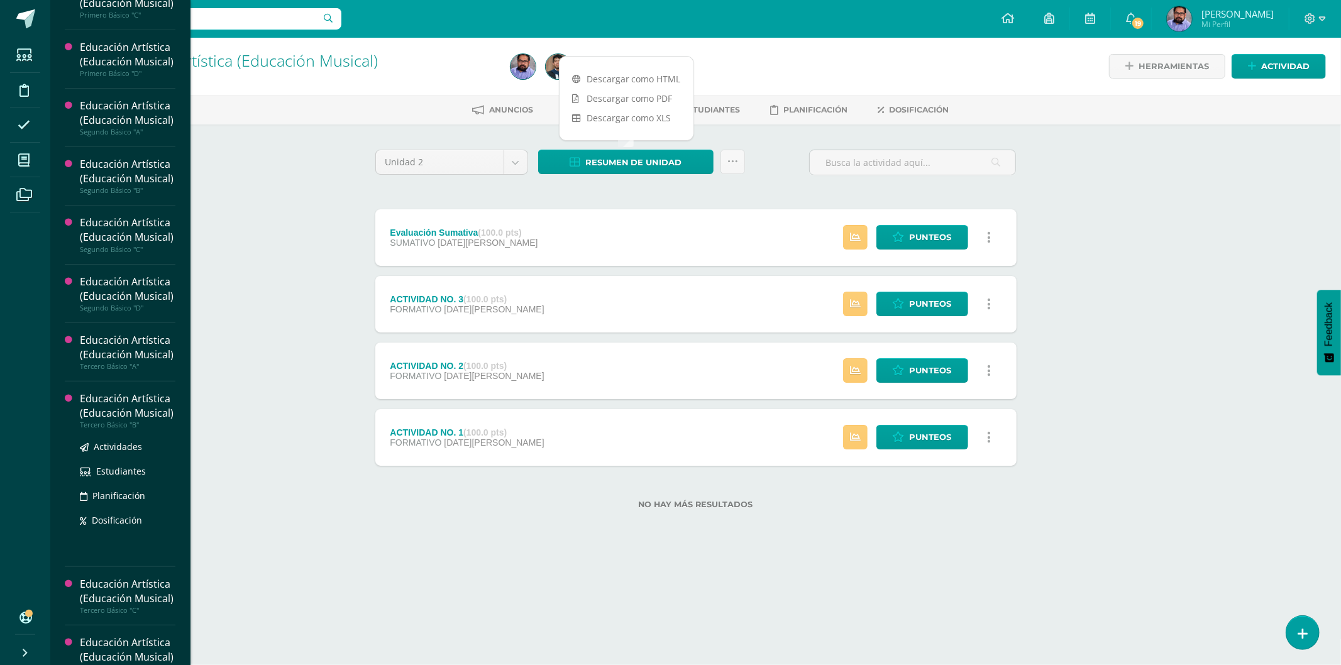
scroll to position [279, 0]
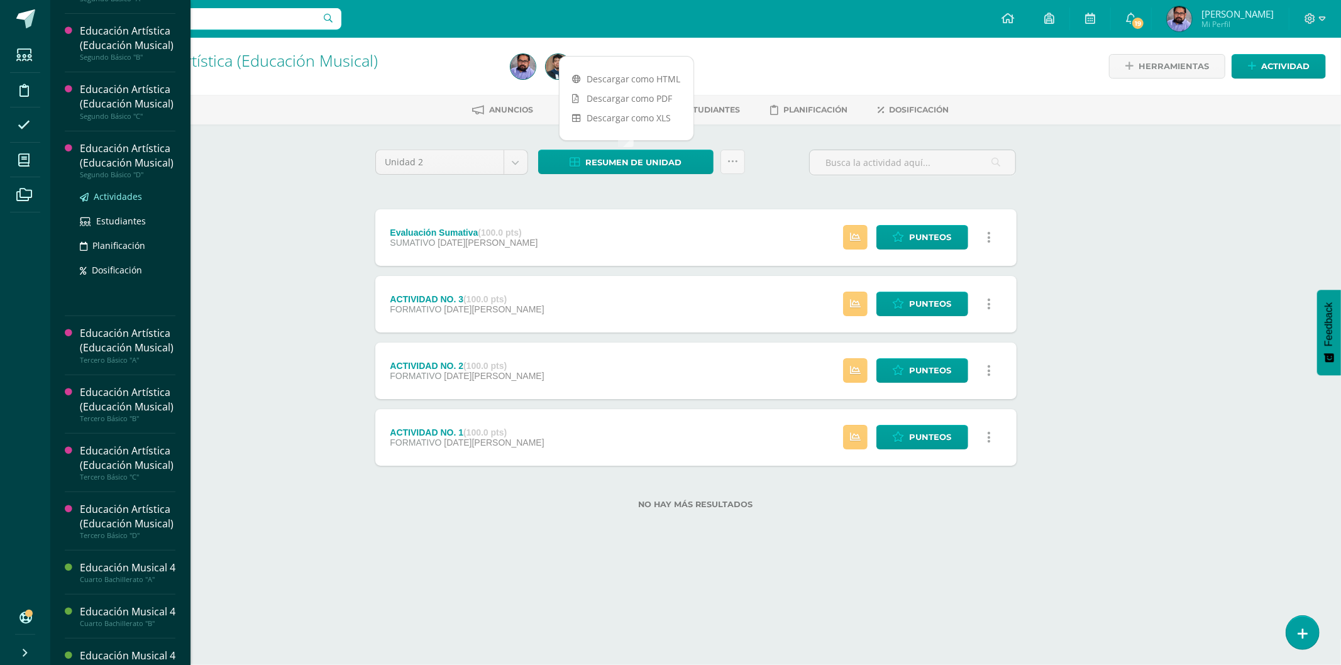
click at [124, 202] on span "Actividades" at bounding box center [118, 196] width 48 height 12
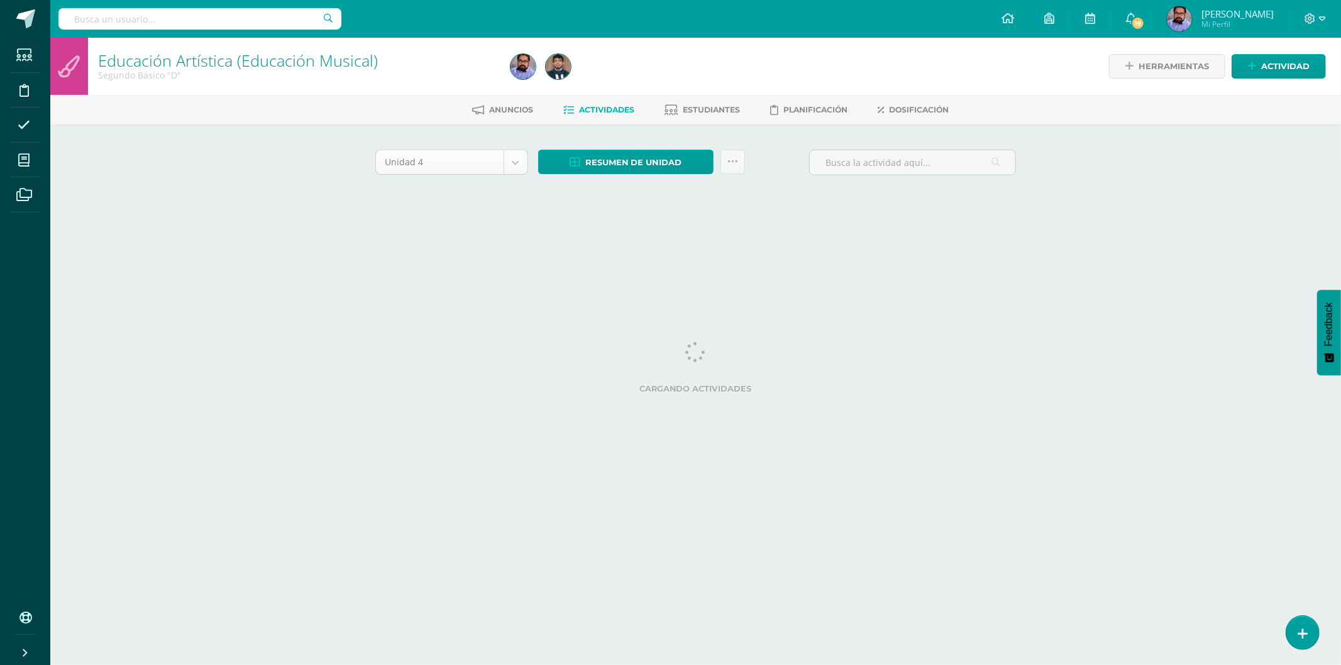
click at [454, 158] on body "Estudiantes Disciplina Asistencia Mis cursos Archivos Soporte Ayuda Reportar un…" at bounding box center [670, 117] width 1341 height 234
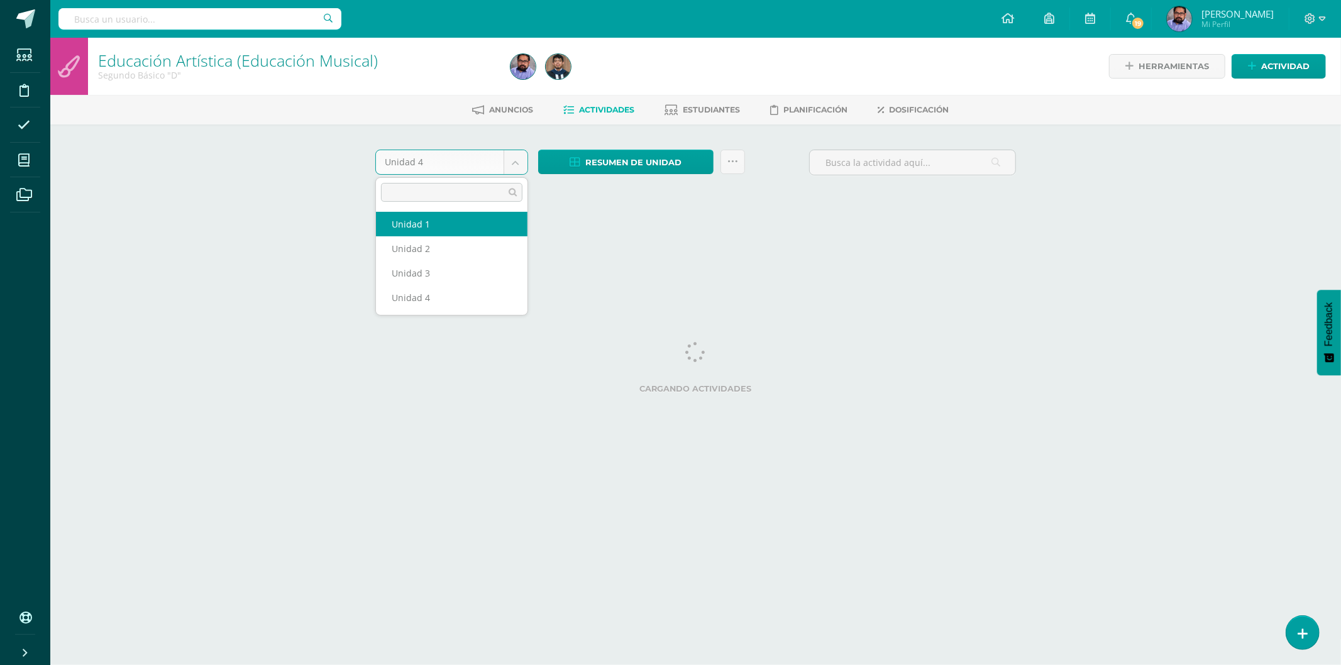
drag, startPoint x: 428, startPoint y: 216, endPoint x: 448, endPoint y: 104, distance: 114.2
select select "Unidad 1"
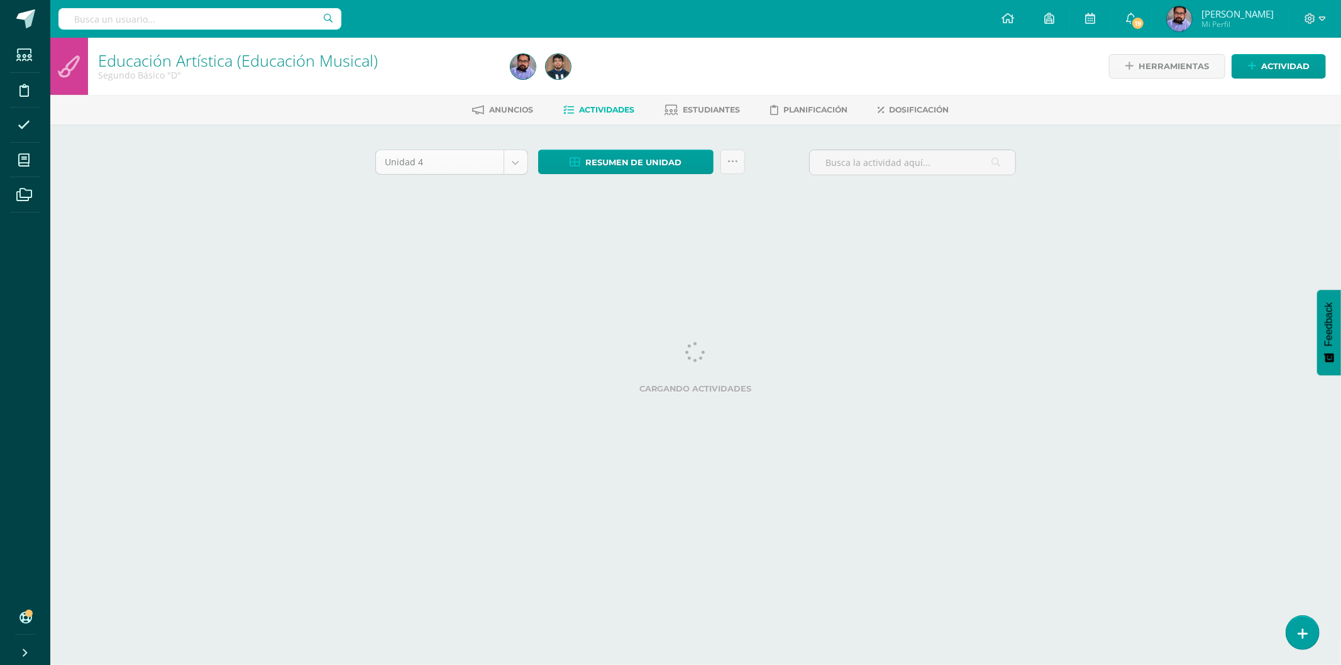
click at [417, 162] on body "Estudiantes Disciplina Asistencia Mis cursos Archivos Soporte Ayuda Reportar un…" at bounding box center [670, 117] width 1341 height 234
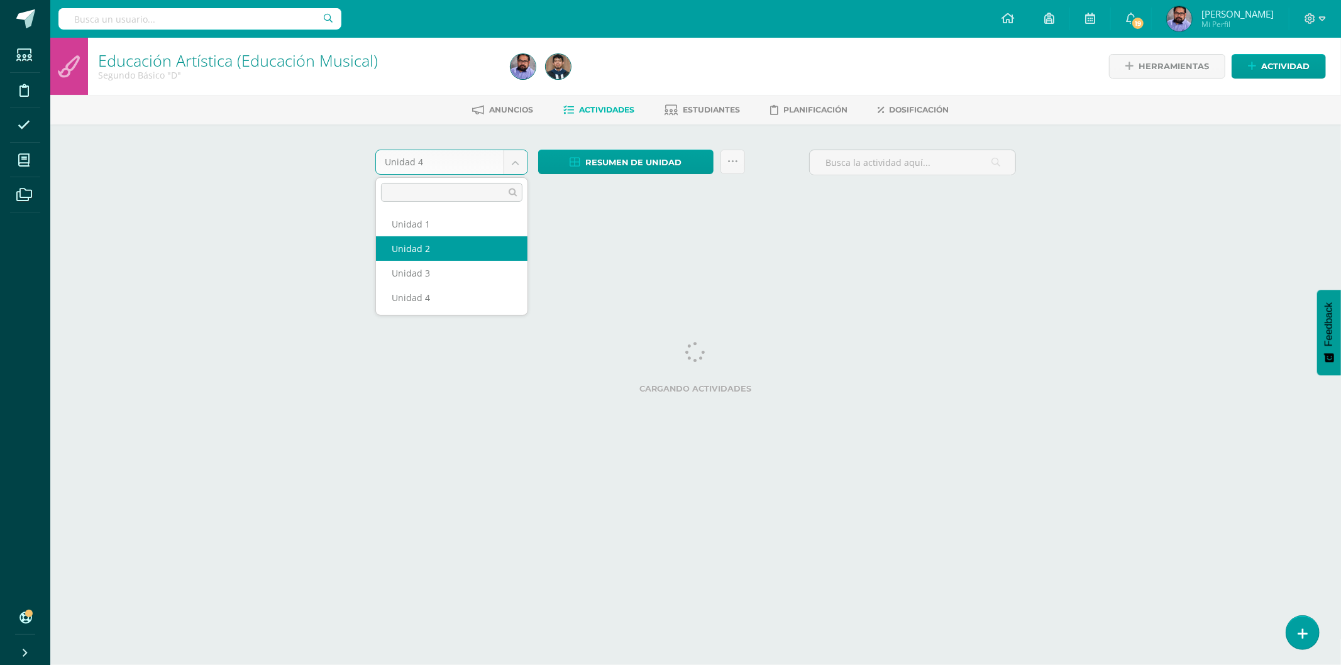
select select "Unidad 2"
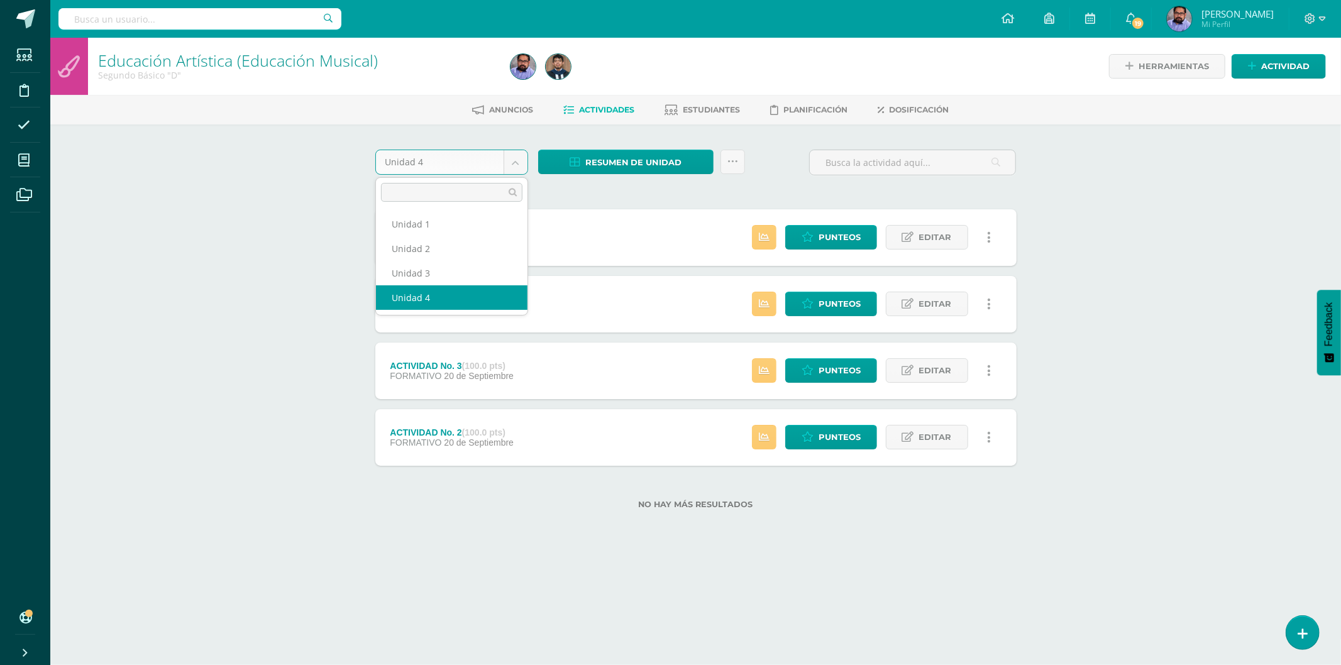
click at [431, 172] on body "Estudiantes Disciplina Asistencia Mis cursos Archivos Soporte Ayuda Reportar un…" at bounding box center [670, 274] width 1341 height 549
select select "Unidad 3"
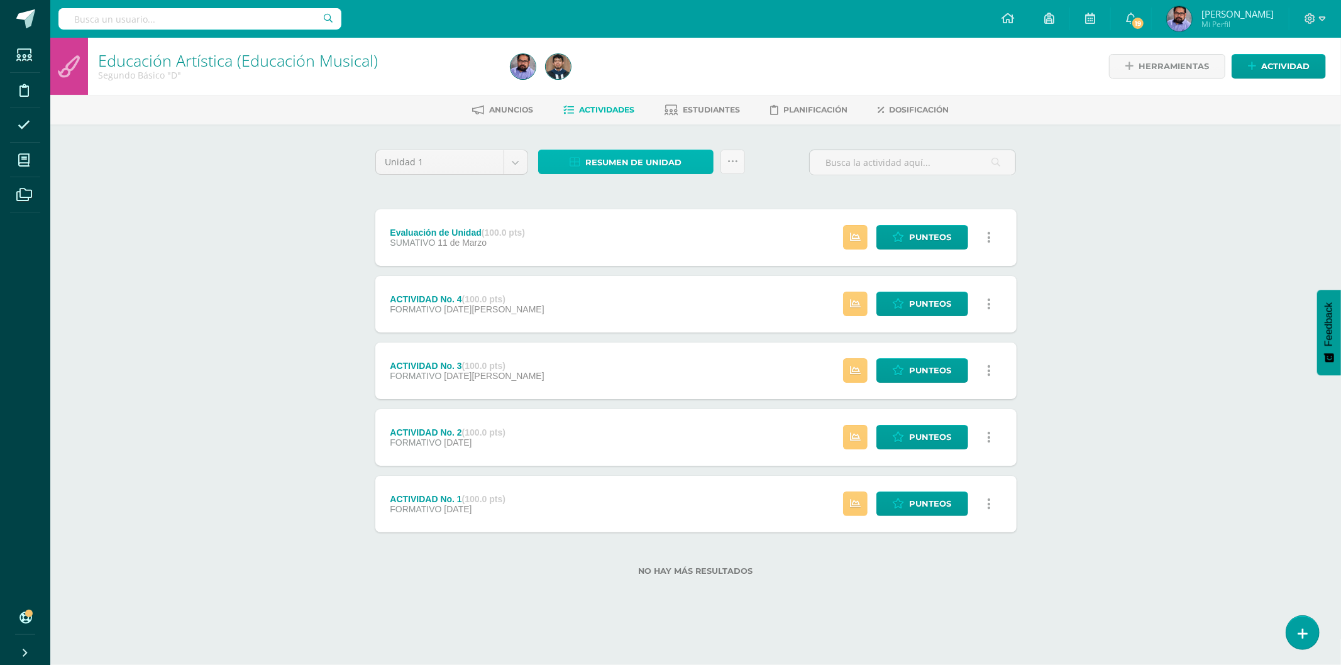
click at [639, 157] on span "Resumen de unidad" at bounding box center [633, 162] width 97 height 23
click at [649, 73] on link "Descargar como HTML" at bounding box center [626, 78] width 134 height 19
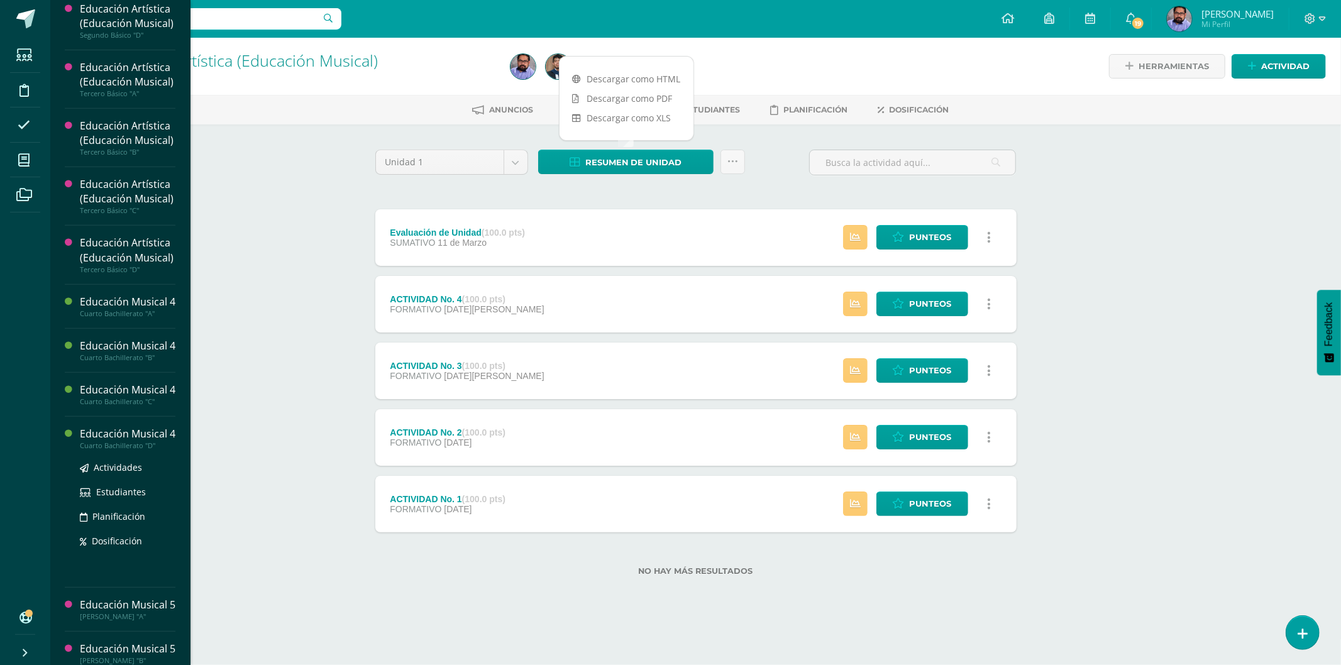
scroll to position [629, 0]
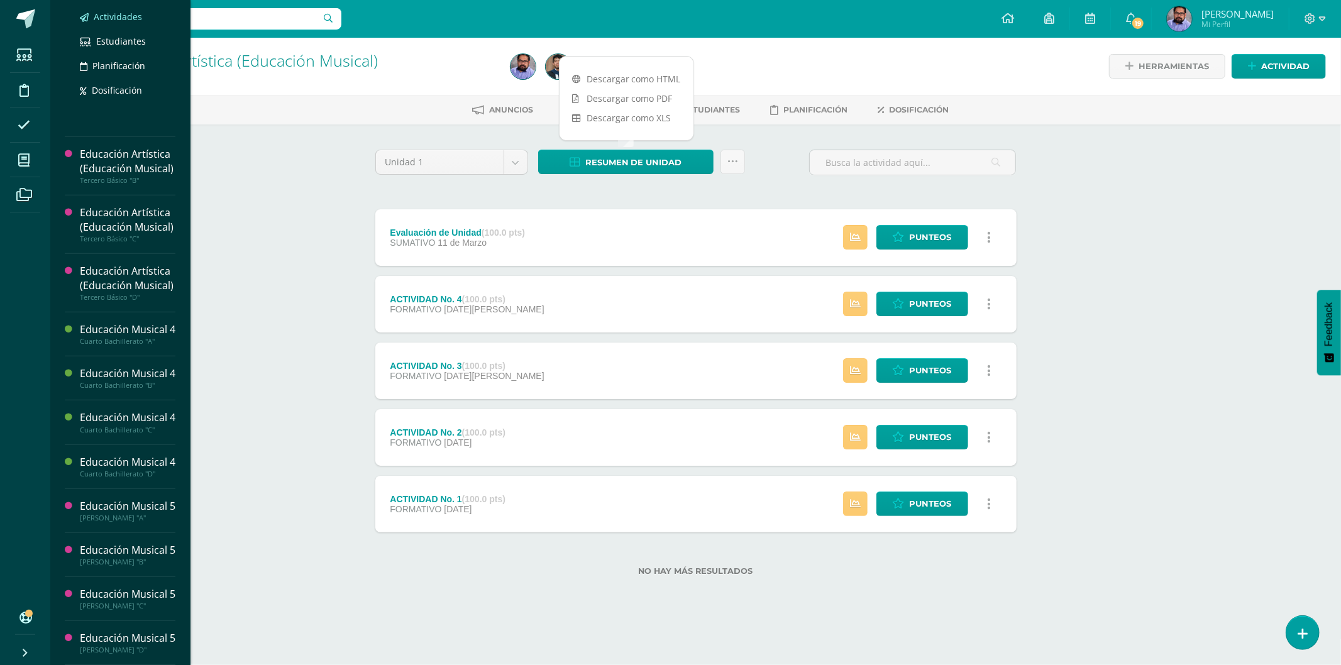
drag, startPoint x: 123, startPoint y: 33, endPoint x: 142, endPoint y: 31, distance: 19.5
click at [122, 23] on span "Actividades" at bounding box center [118, 17] width 48 height 12
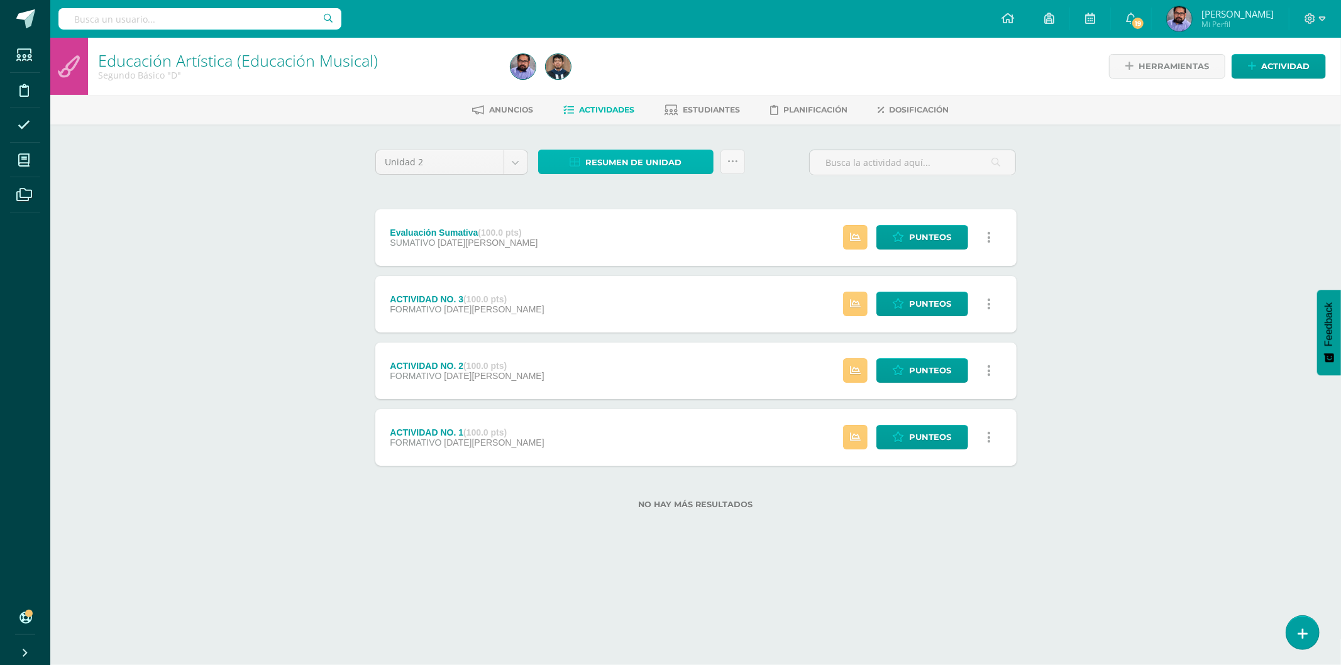
drag, startPoint x: 612, startPoint y: 159, endPoint x: 613, endPoint y: 143, distance: 16.4
click at [612, 160] on span "Resumen de unidad" at bounding box center [633, 162] width 97 height 23
click at [638, 79] on link "Descargar como HTML" at bounding box center [626, 78] width 134 height 19
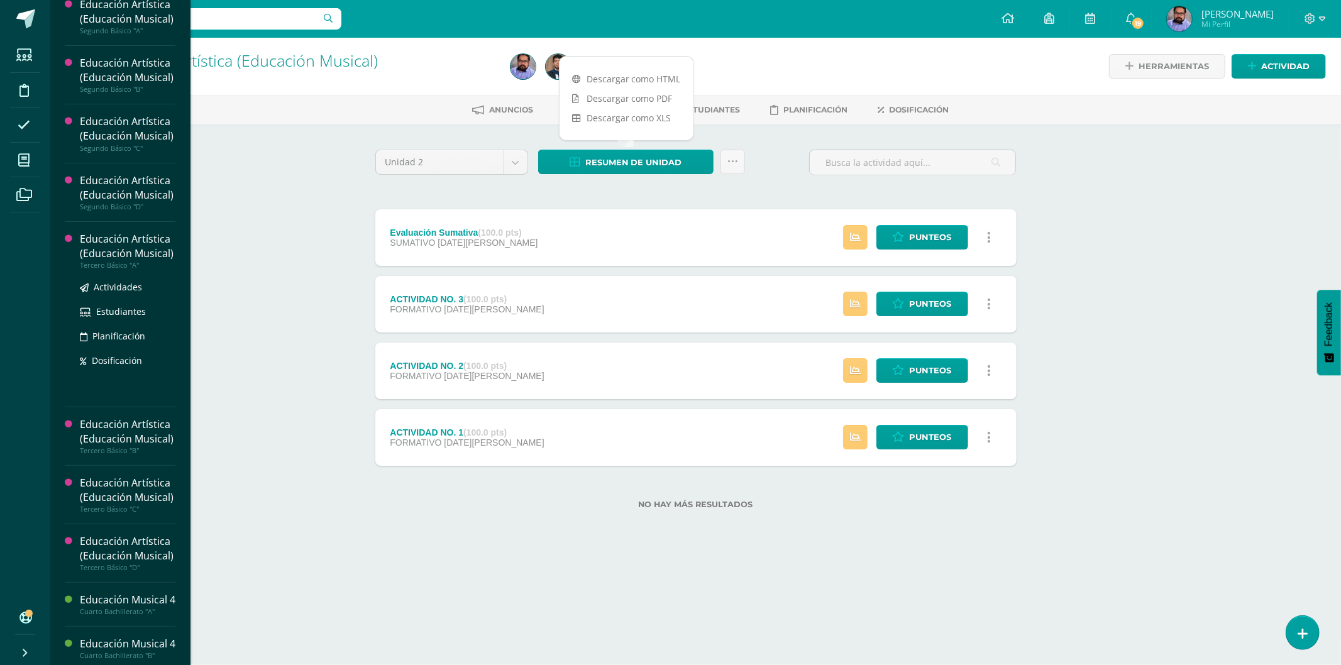
scroll to position [226, 0]
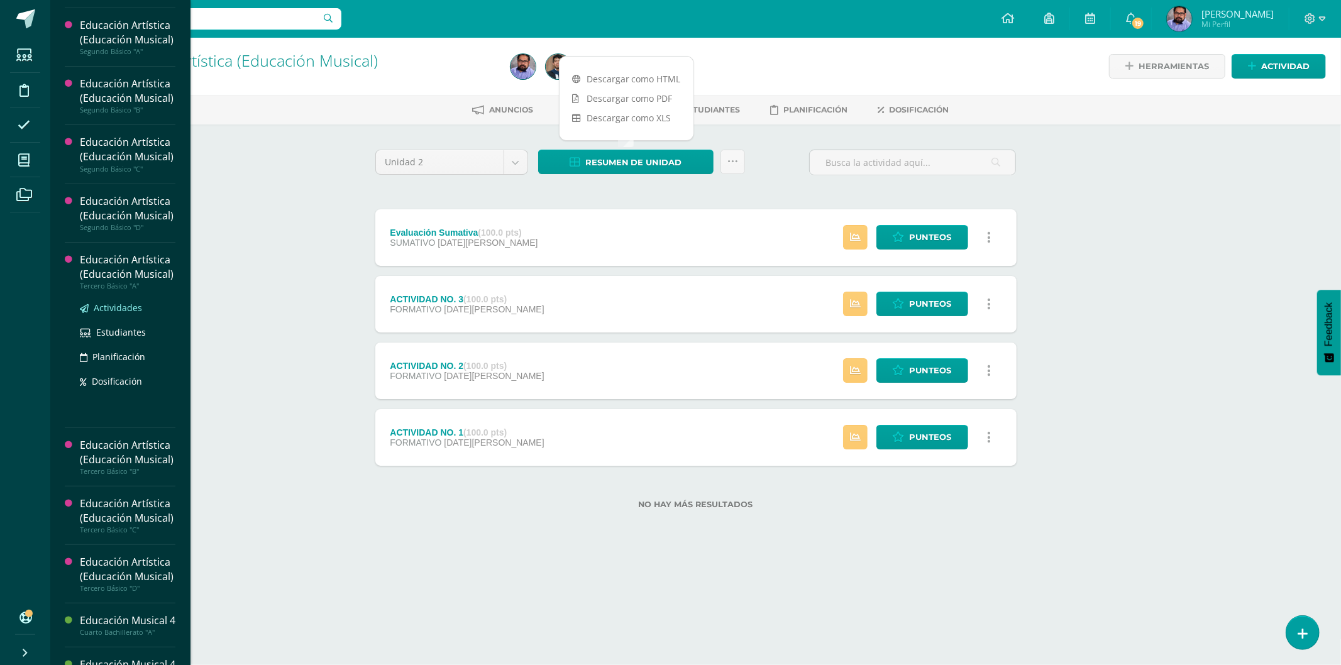
click at [118, 314] on span "Actividades" at bounding box center [118, 308] width 48 height 12
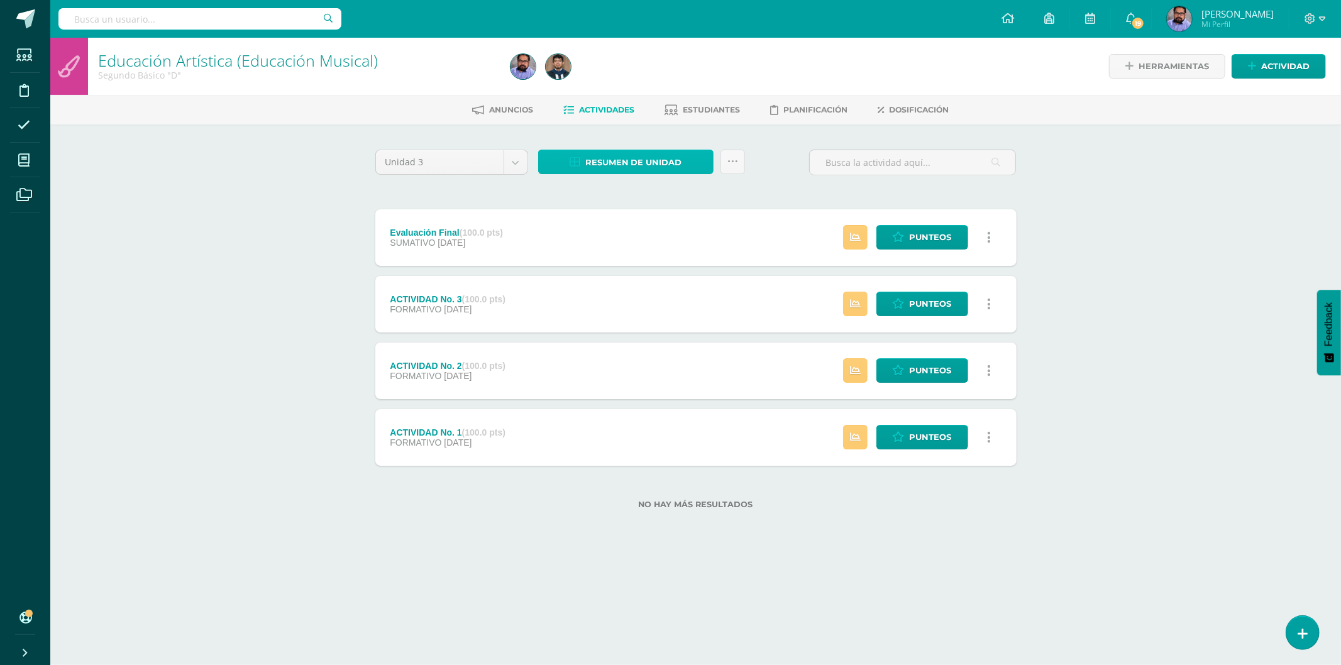
click at [603, 158] on span "Resumen de unidad" at bounding box center [633, 162] width 97 height 23
click at [619, 77] on link "Descargar como HTML" at bounding box center [626, 78] width 134 height 19
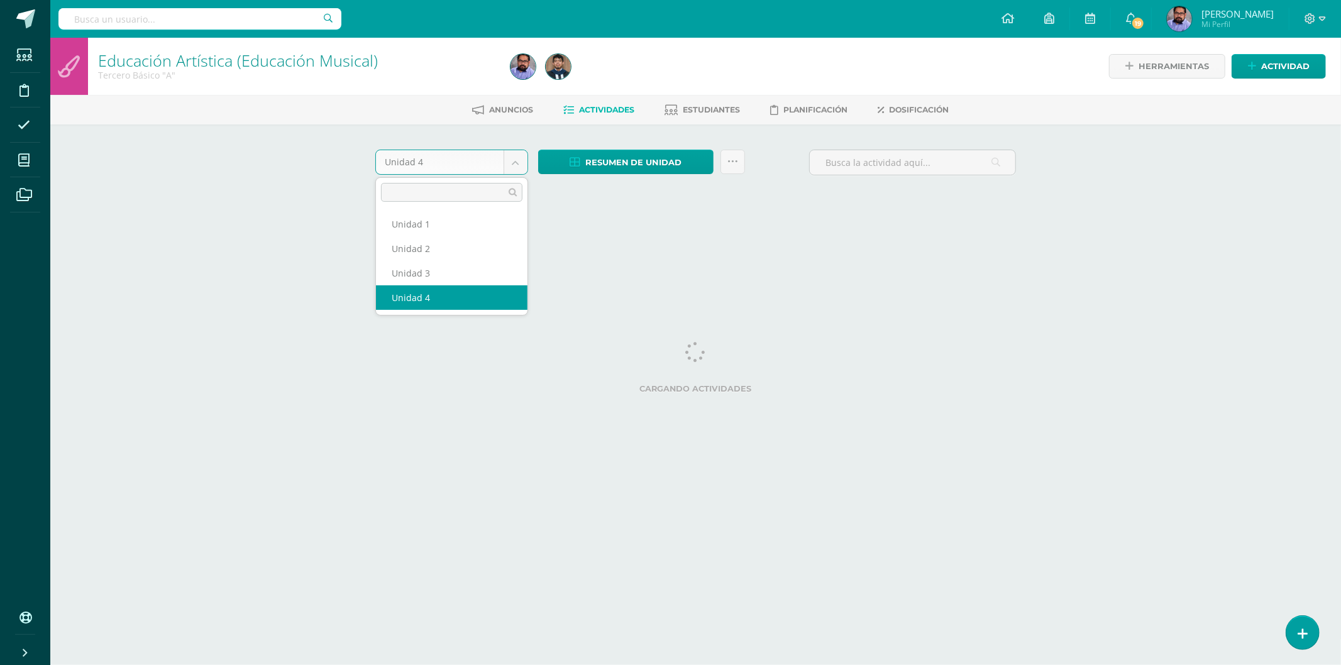
click at [456, 159] on body "Estudiantes Disciplina Asistencia Mis cursos Archivos Soporte Ayuda Reportar un…" at bounding box center [670, 117] width 1341 height 234
drag, startPoint x: 424, startPoint y: 267, endPoint x: 416, endPoint y: 185, distance: 82.1
select select "Unidad 3"
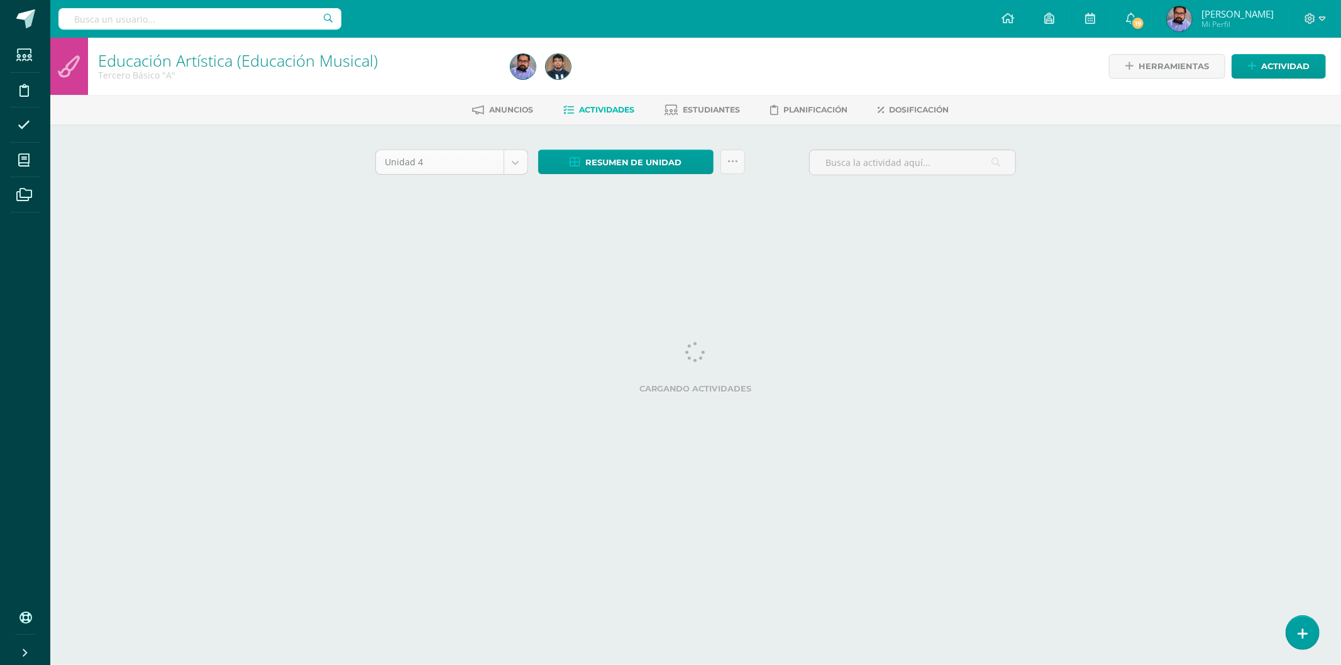
click at [460, 165] on body "Estudiantes Disciplina Asistencia Mis cursos Archivos Soporte Ayuda Reportar un…" at bounding box center [670, 117] width 1341 height 234
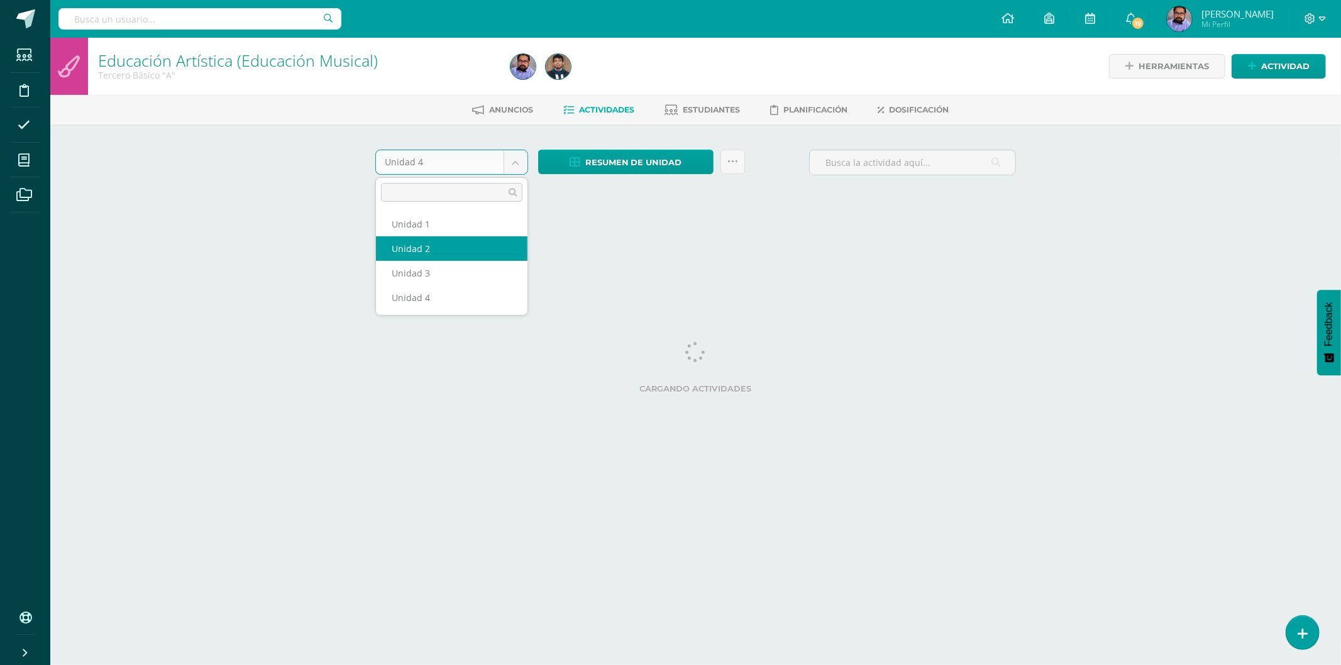
select select "Unidad 2"
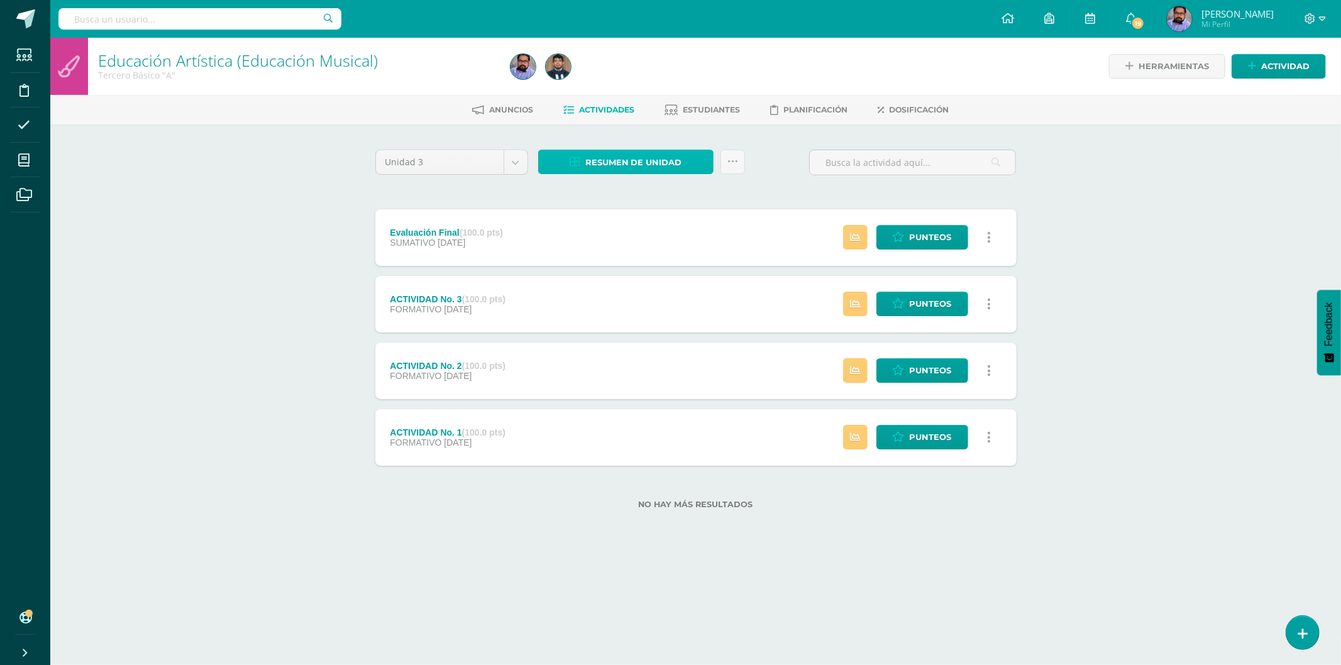
click at [615, 151] on span "Resumen de unidad" at bounding box center [633, 162] width 97 height 23
click at [631, 74] on link "Descargar como HTML" at bounding box center [626, 78] width 134 height 19
click at [641, 155] on span "Resumen de unidad" at bounding box center [633, 162] width 97 height 23
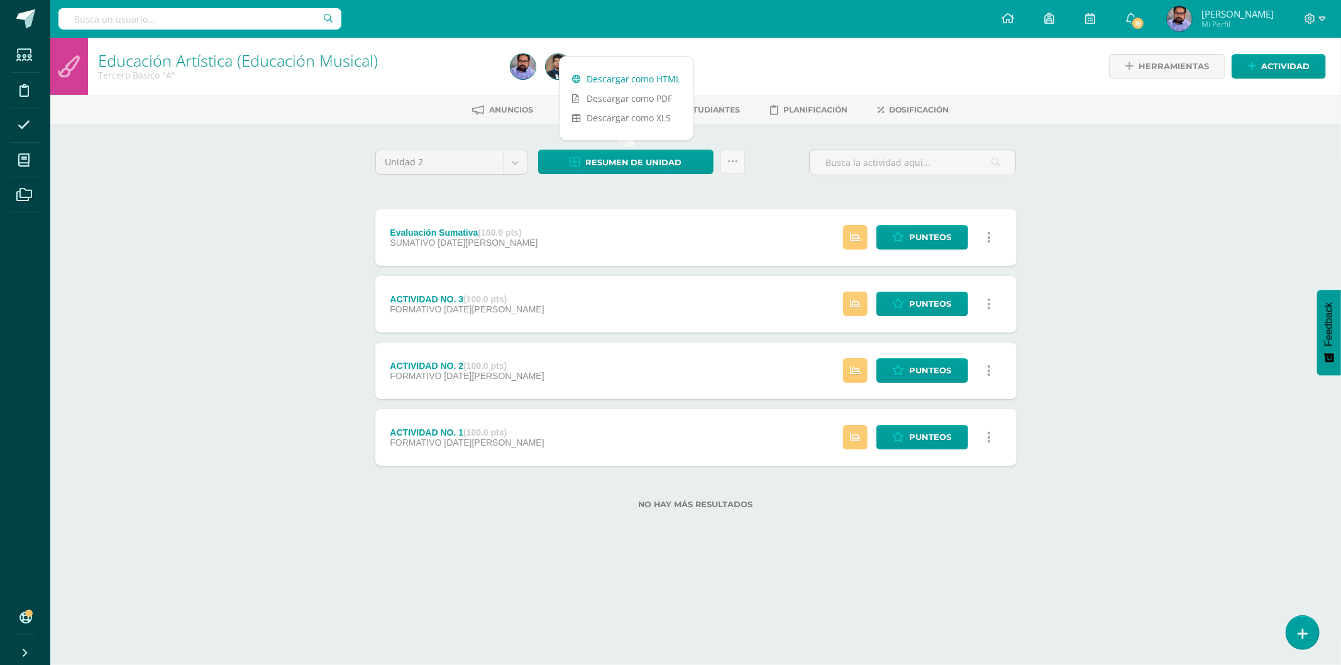
click at [627, 75] on link "Descargar como HTML" at bounding box center [626, 78] width 134 height 19
